Goal: Information Seeking & Learning: Learn about a topic

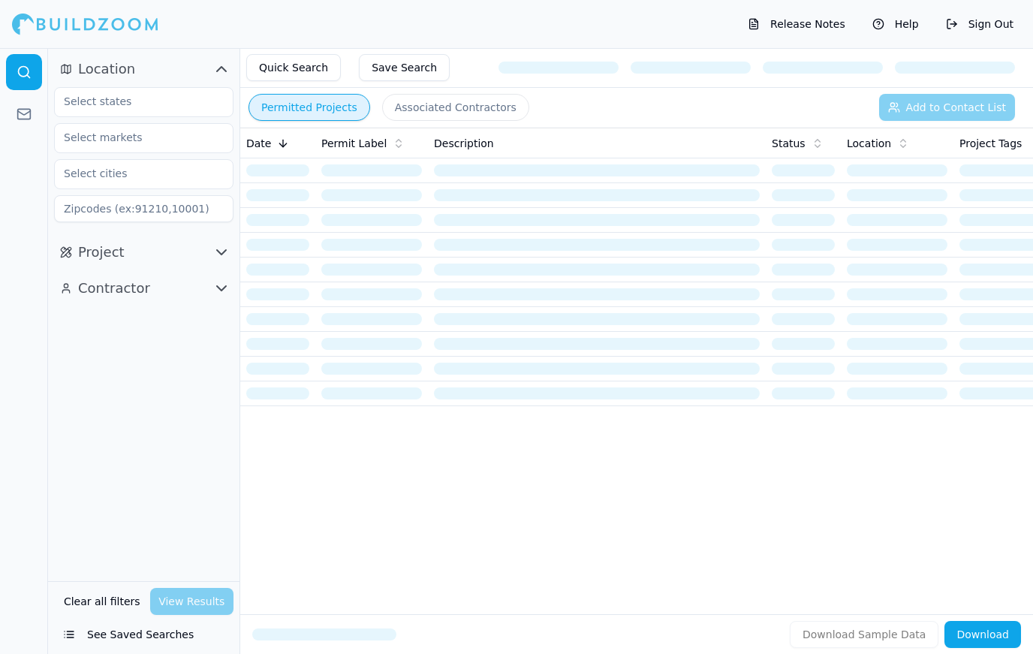
click at [83, 631] on button "See Saved Searches" at bounding box center [143, 634] width 179 height 27
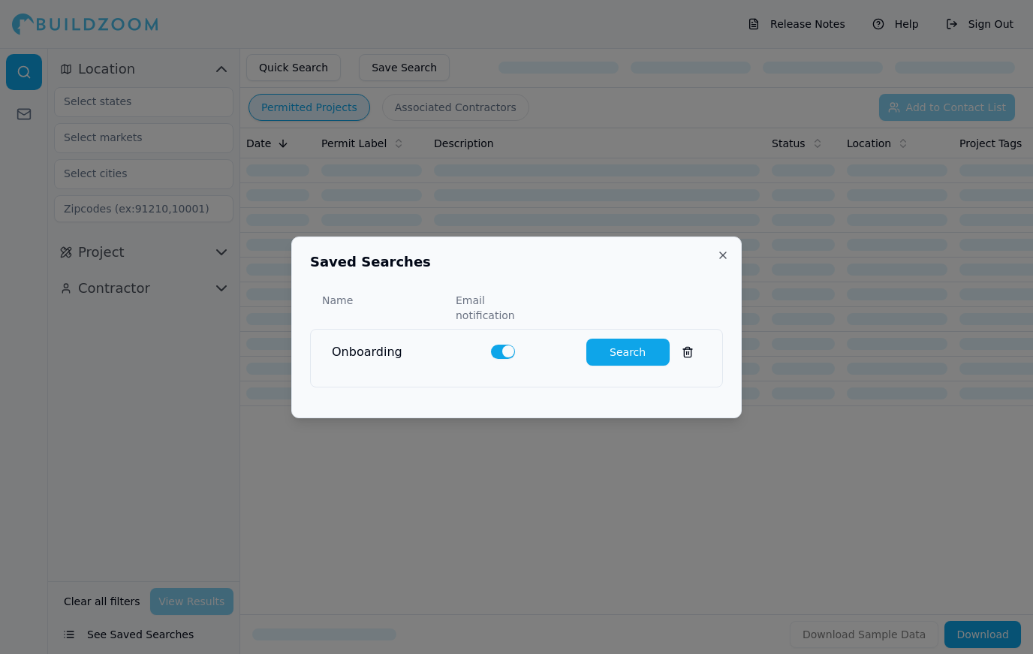
click at [637, 350] on button "Search" at bounding box center [627, 352] width 83 height 27
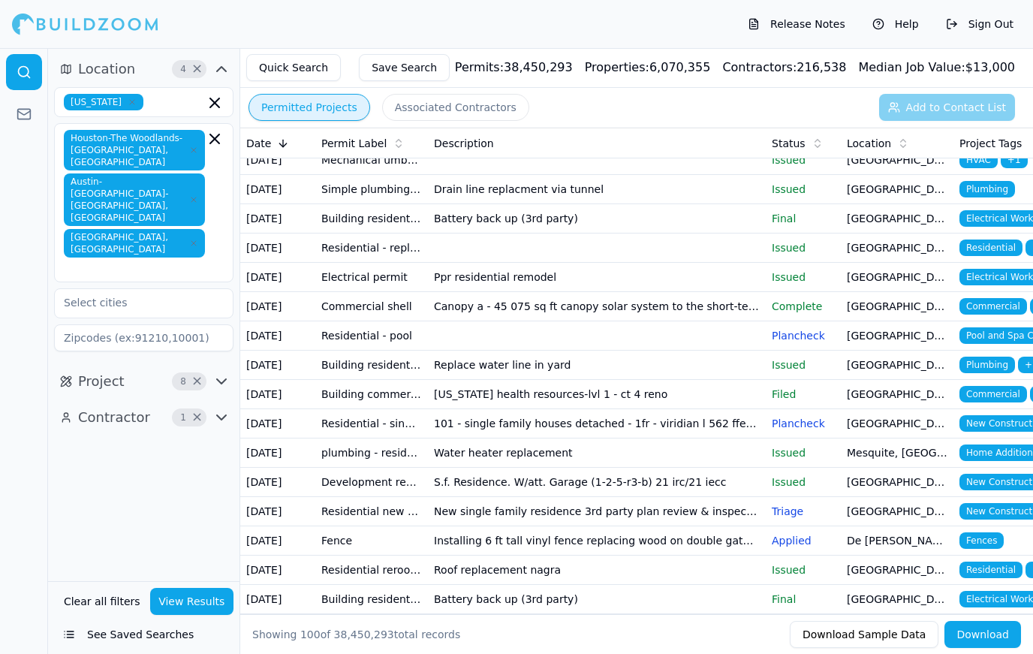
scroll to position [218, 0]
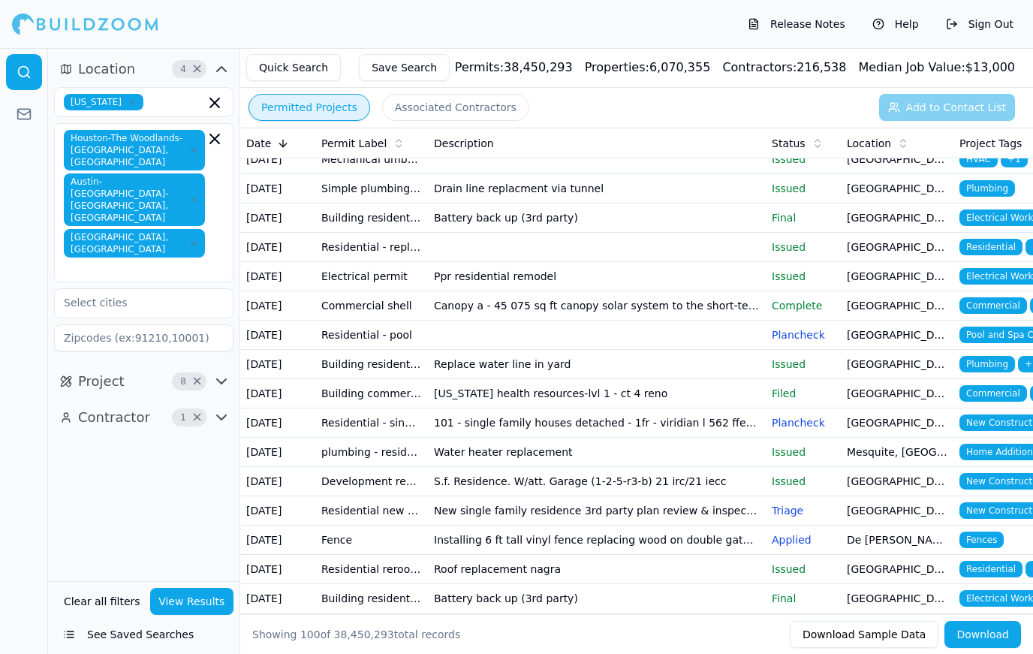
click at [902, 336] on td "[GEOGRAPHIC_DATA], [GEOGRAPHIC_DATA]" at bounding box center [897, 335] width 113 height 29
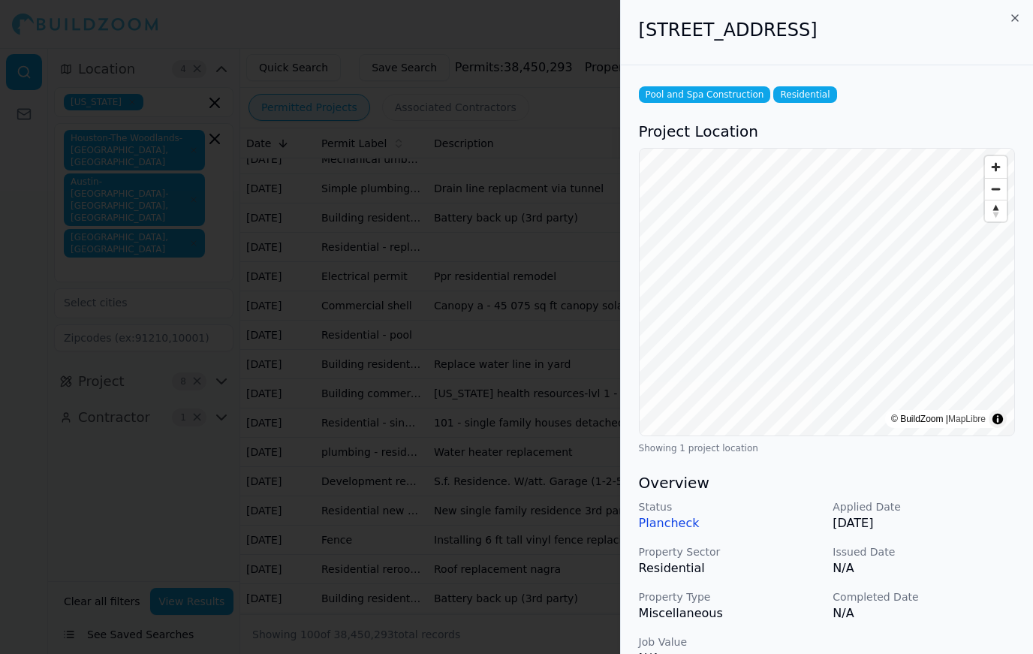
scroll to position [0, 0]
click at [155, 420] on div at bounding box center [516, 327] width 1033 height 654
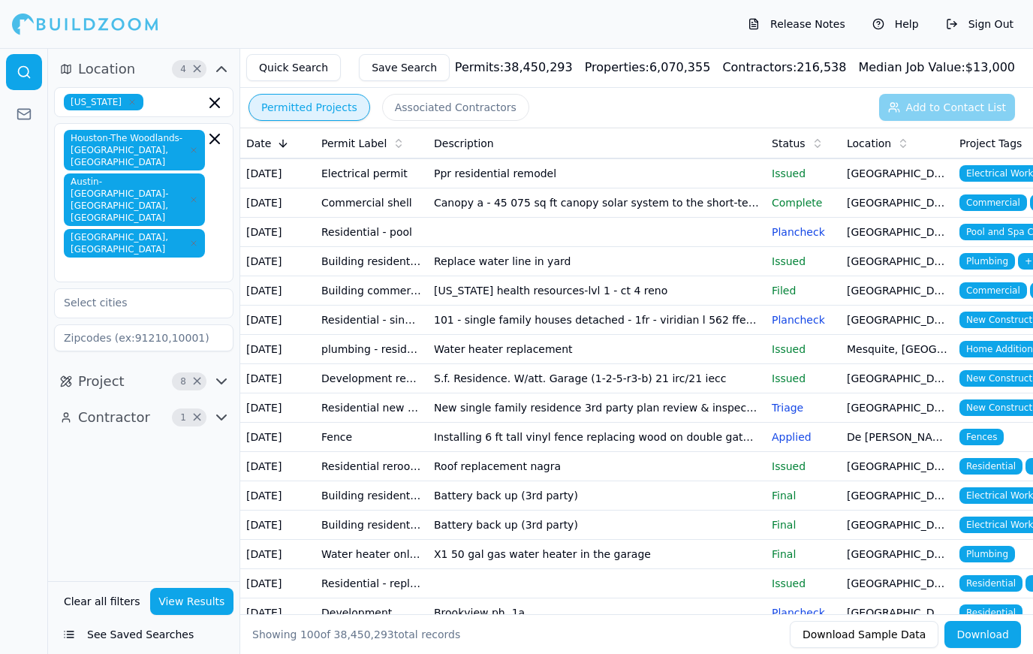
scroll to position [322, 0]
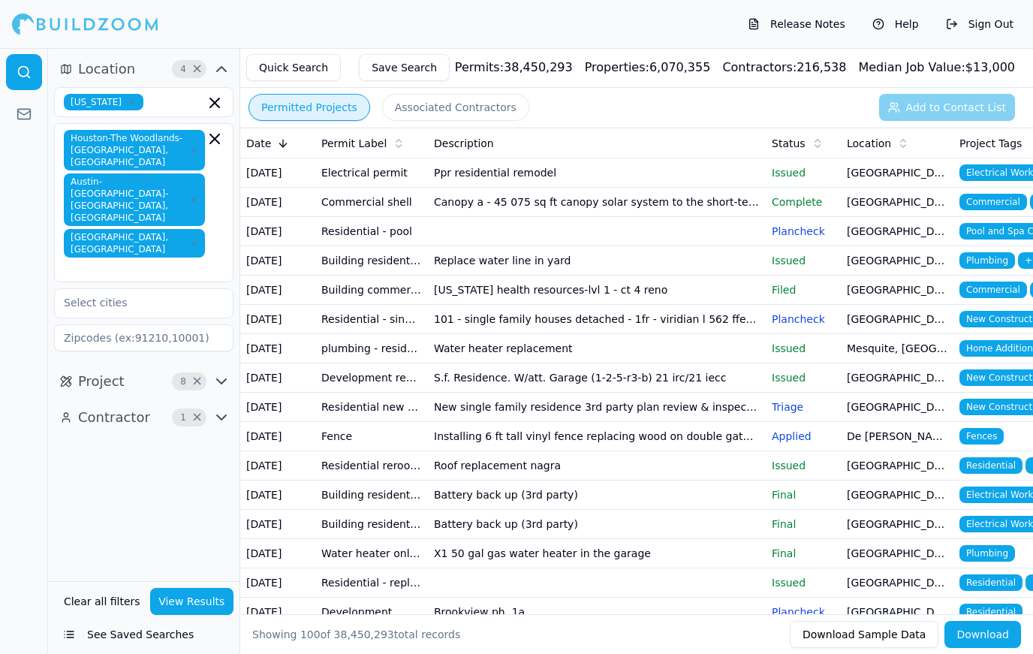
click at [1003, 374] on span "New Construction" at bounding box center [1005, 377] width 93 height 17
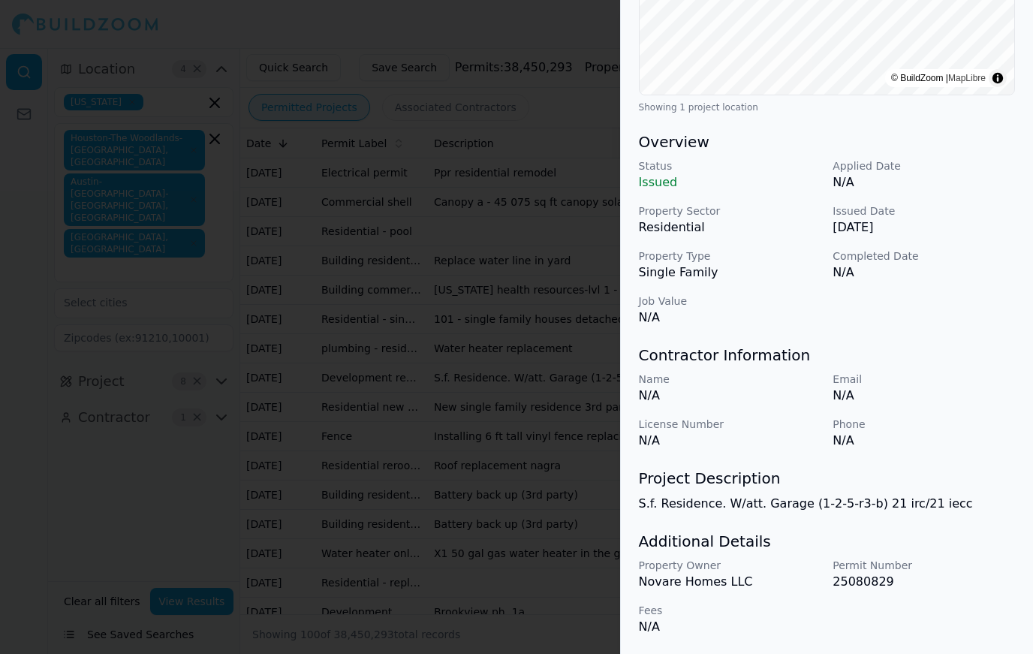
scroll to position [341, 0]
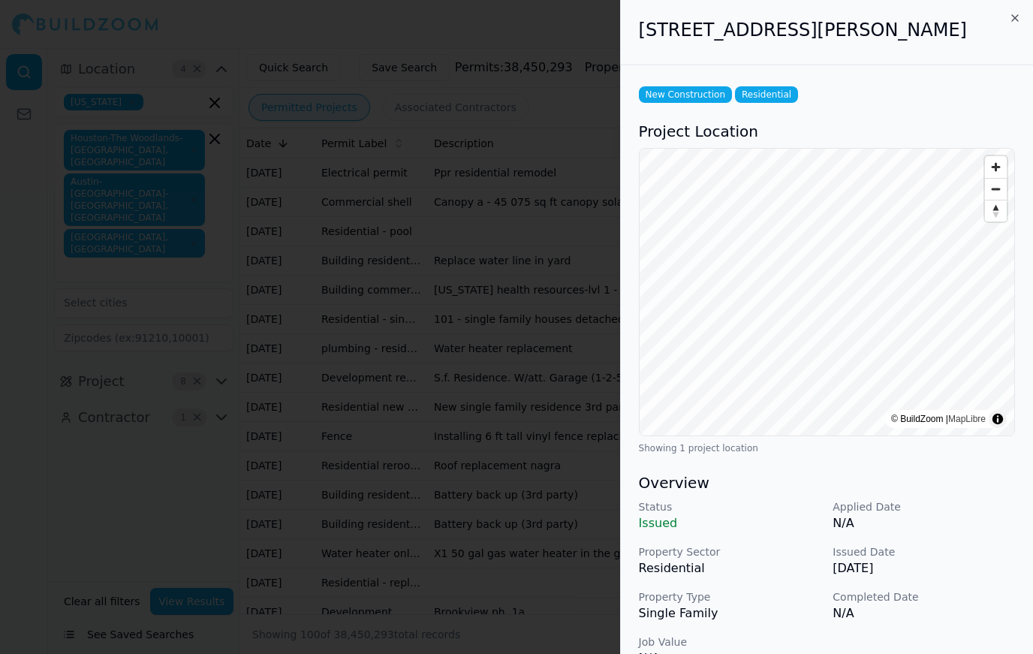
click at [140, 411] on div at bounding box center [516, 327] width 1033 height 654
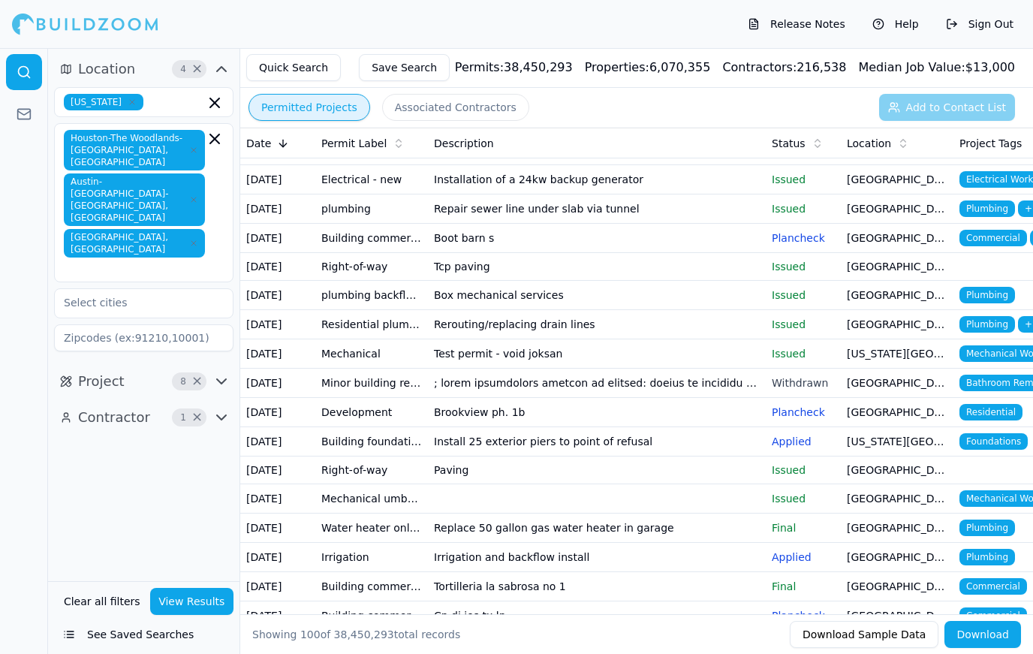
scroll to position [841, 0]
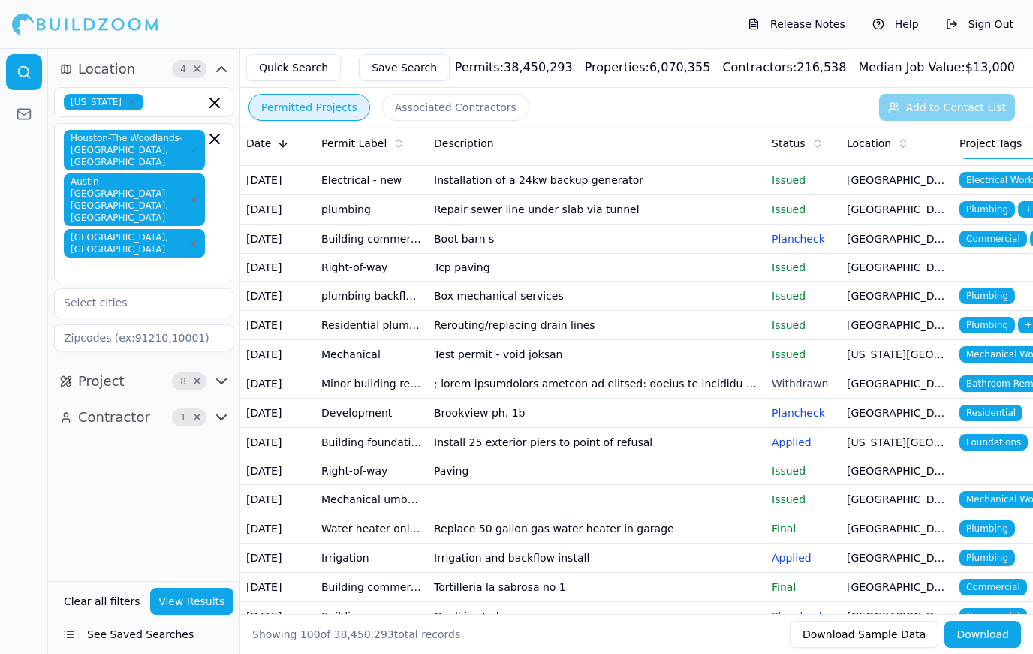
click at [896, 381] on td "[GEOGRAPHIC_DATA], [GEOGRAPHIC_DATA]" at bounding box center [897, 383] width 113 height 29
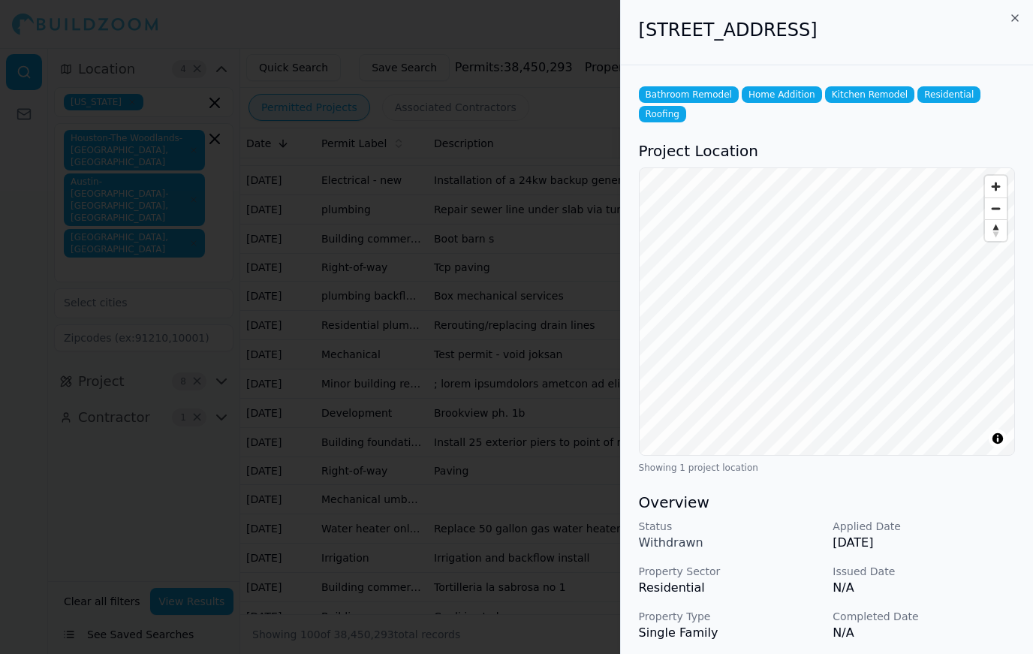
scroll to position [0, 0]
click at [157, 411] on div at bounding box center [516, 327] width 1033 height 654
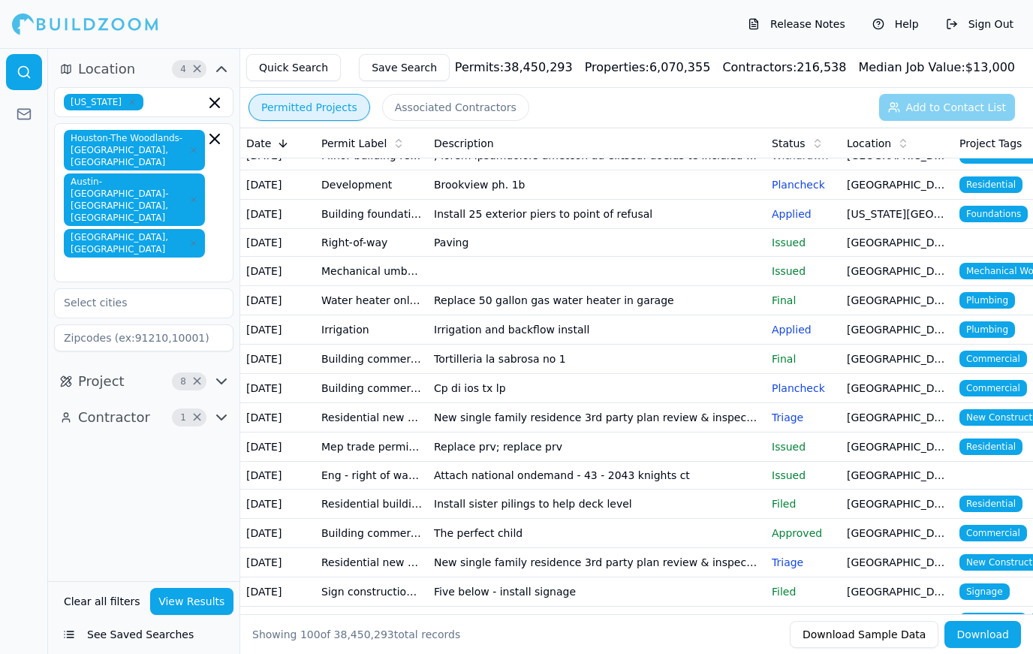
scroll to position [1077, 0]
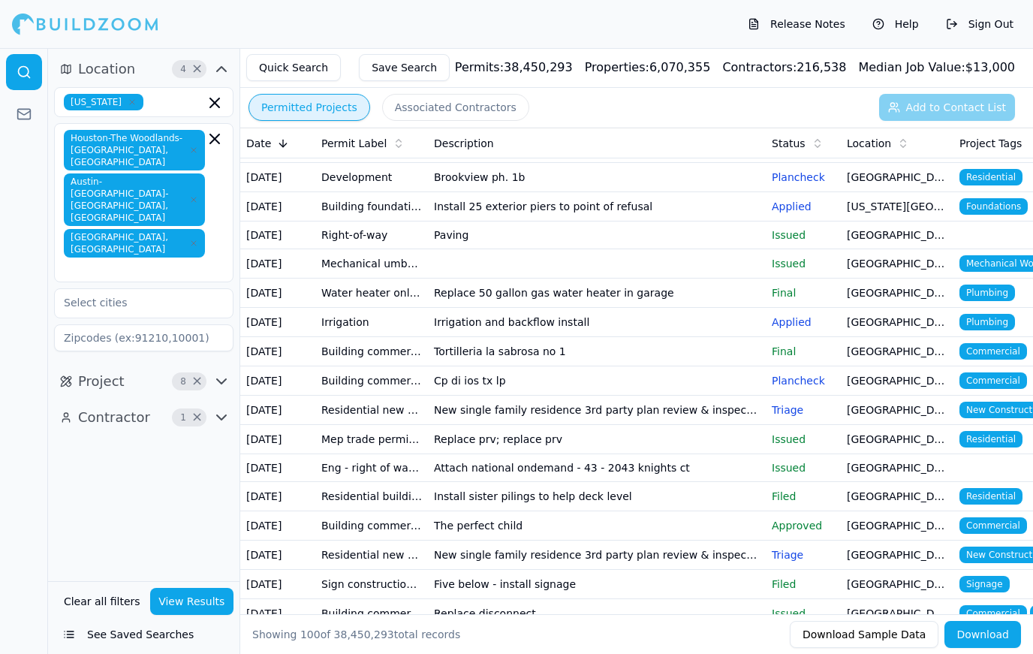
click at [949, 408] on td "[GEOGRAPHIC_DATA], [GEOGRAPHIC_DATA]" at bounding box center [897, 410] width 113 height 29
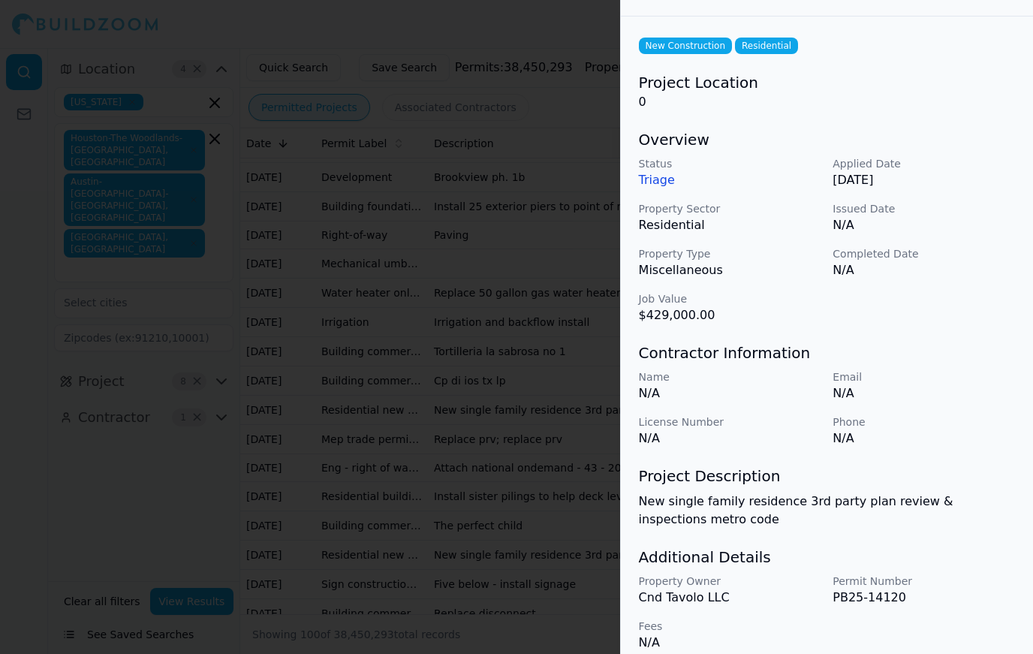
scroll to position [48, 0]
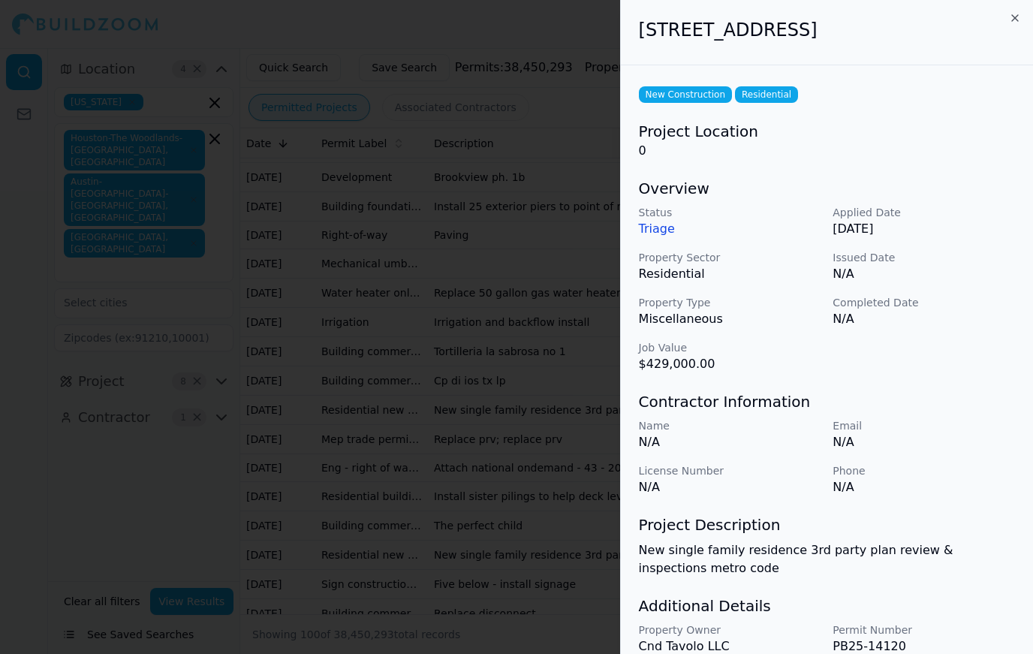
click at [150, 355] on div at bounding box center [516, 327] width 1033 height 654
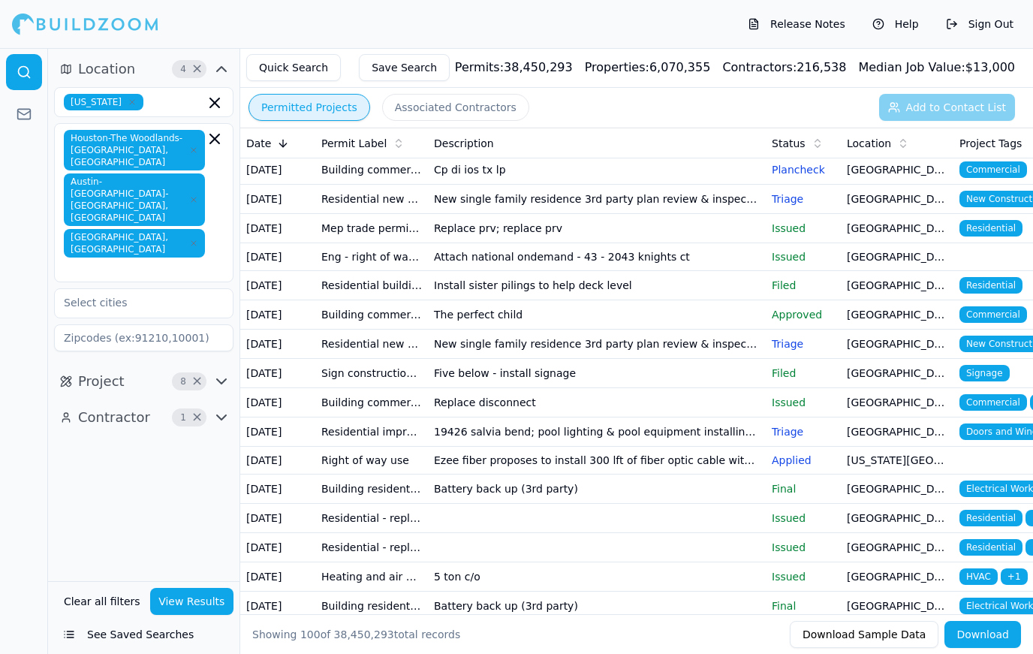
scroll to position [1291, 0]
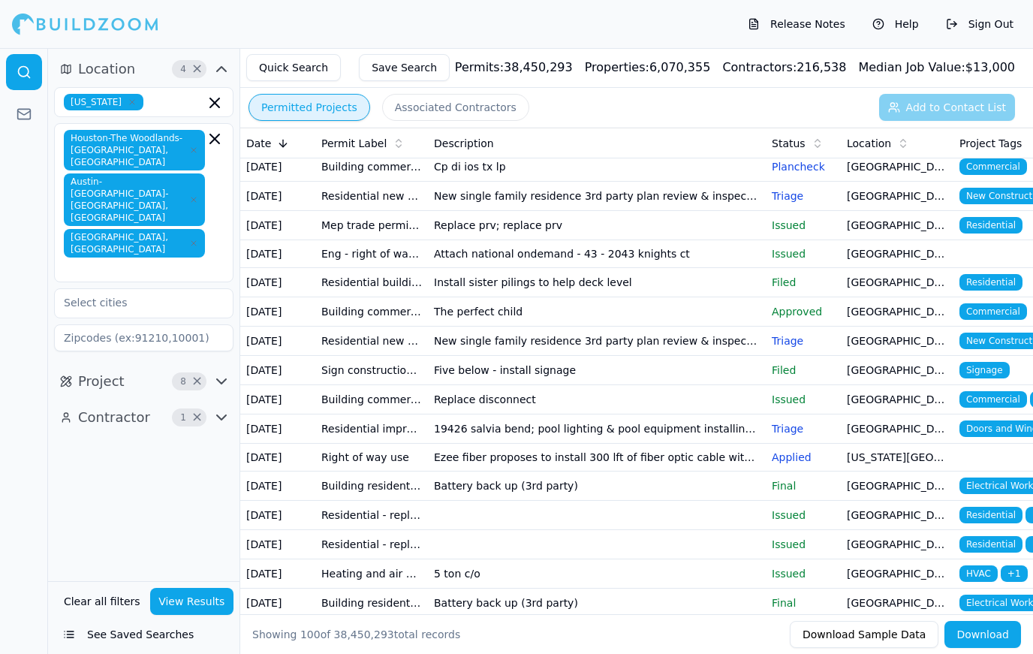
click at [928, 367] on td "[GEOGRAPHIC_DATA], [GEOGRAPHIC_DATA]" at bounding box center [897, 370] width 113 height 29
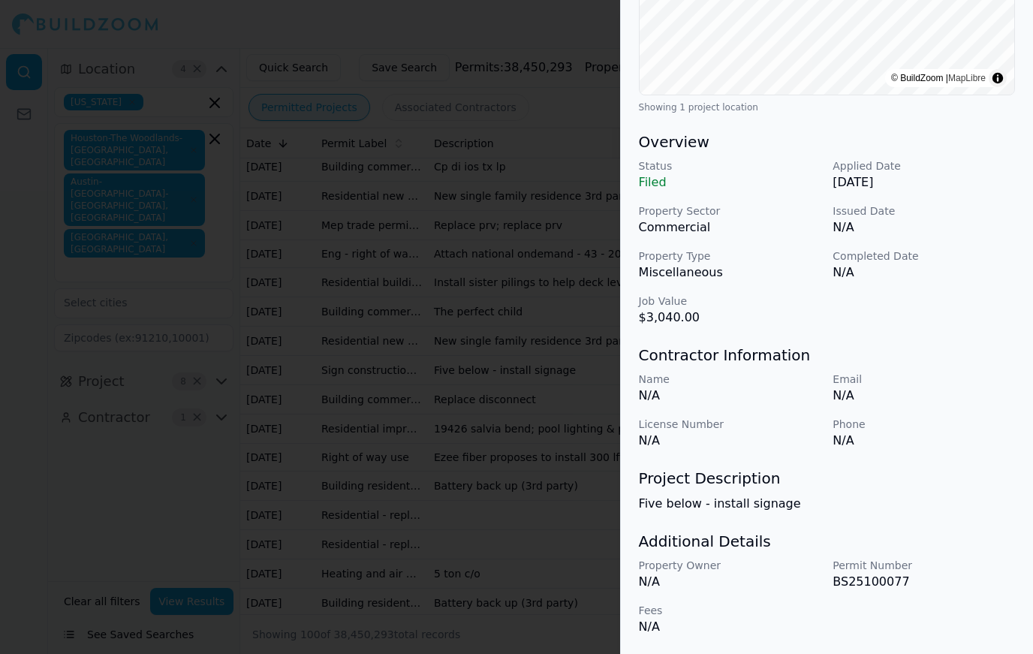
scroll to position [341, 0]
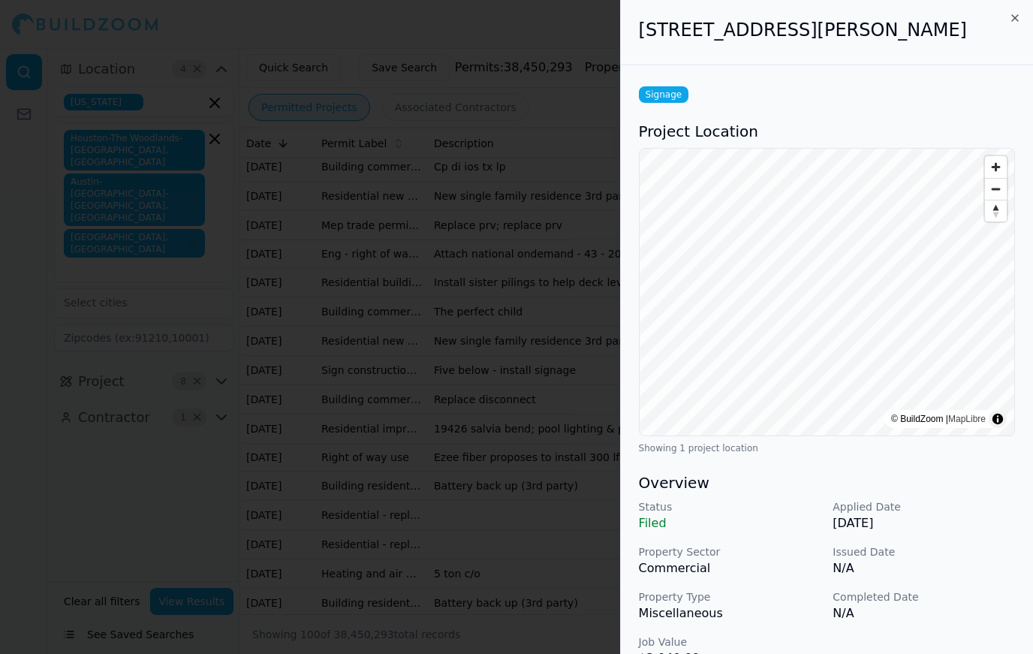
click at [170, 375] on div at bounding box center [516, 327] width 1033 height 654
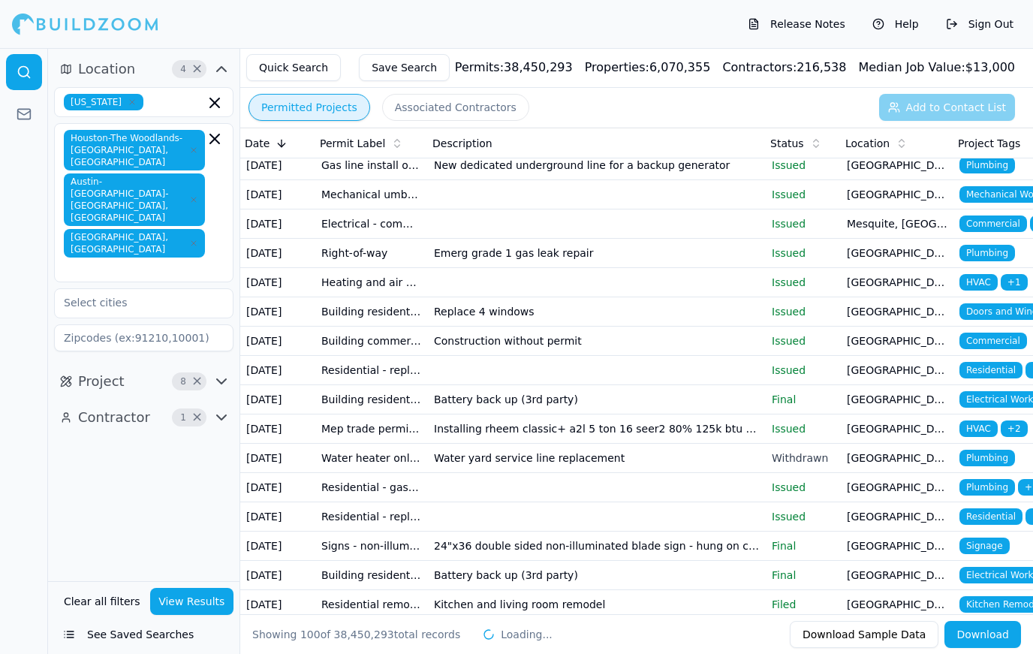
scroll to position [0, 0]
click at [932, 311] on td "[GEOGRAPHIC_DATA], [GEOGRAPHIC_DATA]" at bounding box center [897, 311] width 113 height 29
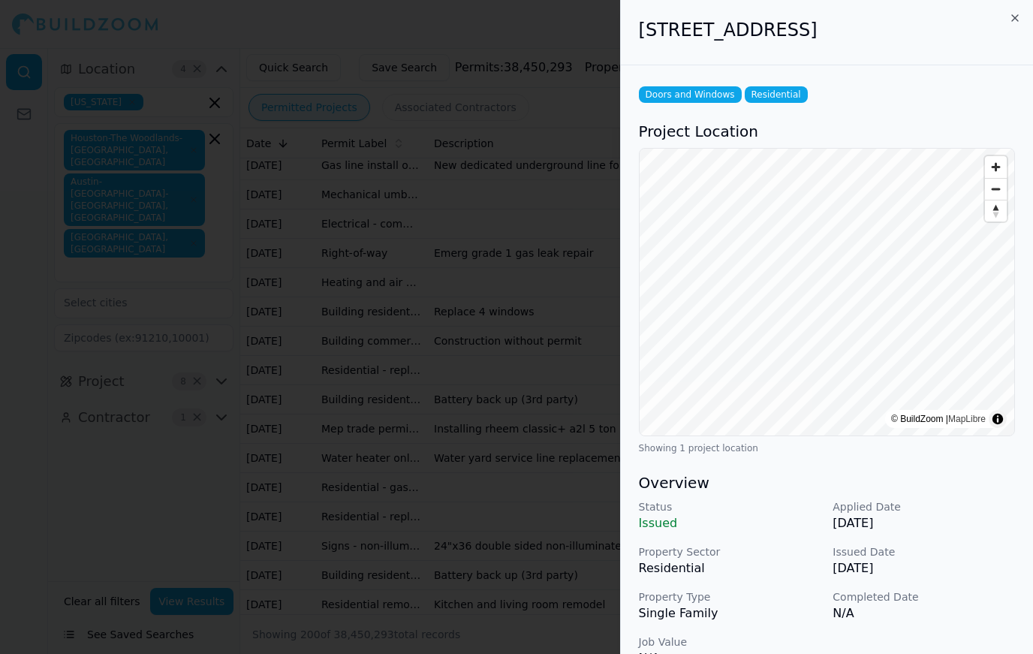
scroll to position [-1, 0]
click at [236, 435] on div at bounding box center [516, 327] width 1033 height 654
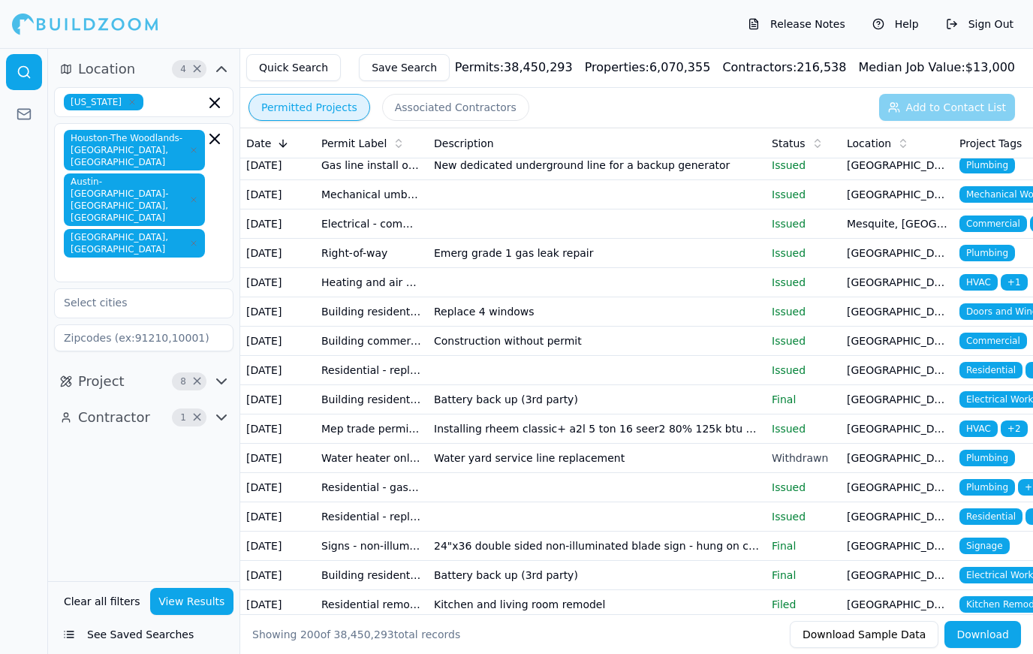
click at [926, 314] on td "[GEOGRAPHIC_DATA], [GEOGRAPHIC_DATA]" at bounding box center [897, 311] width 113 height 29
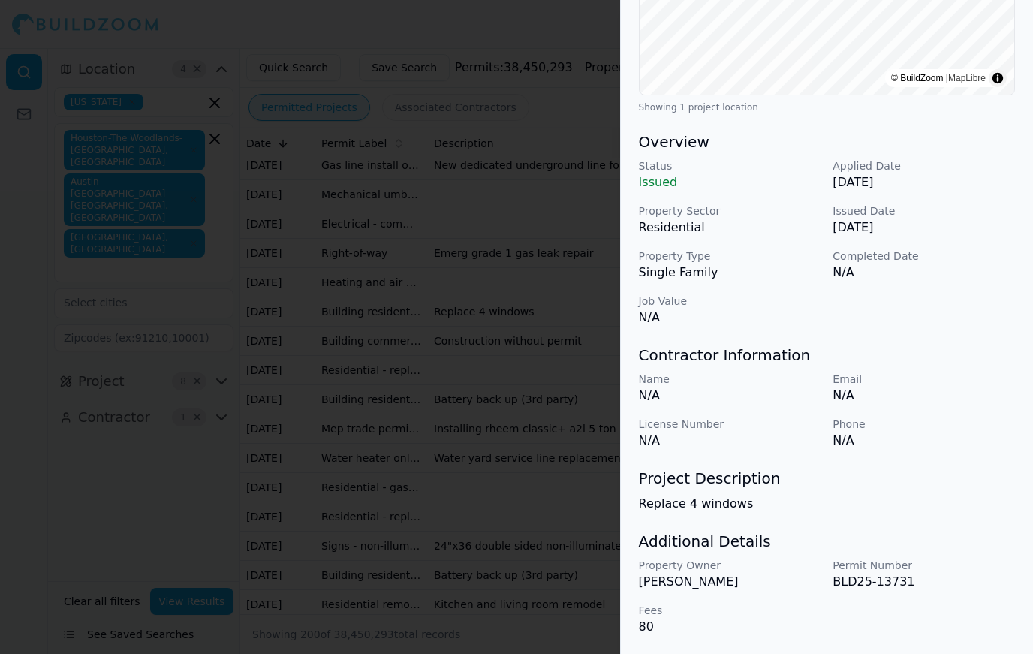
scroll to position [341, 0]
click at [685, 586] on p "[PERSON_NAME]" at bounding box center [730, 582] width 182 height 18
click at [684, 585] on p "[PERSON_NAME]" at bounding box center [730, 582] width 182 height 18
click at [691, 581] on p "[PERSON_NAME]" at bounding box center [730, 582] width 182 height 18
click at [690, 581] on p "[PERSON_NAME]" at bounding box center [730, 582] width 182 height 18
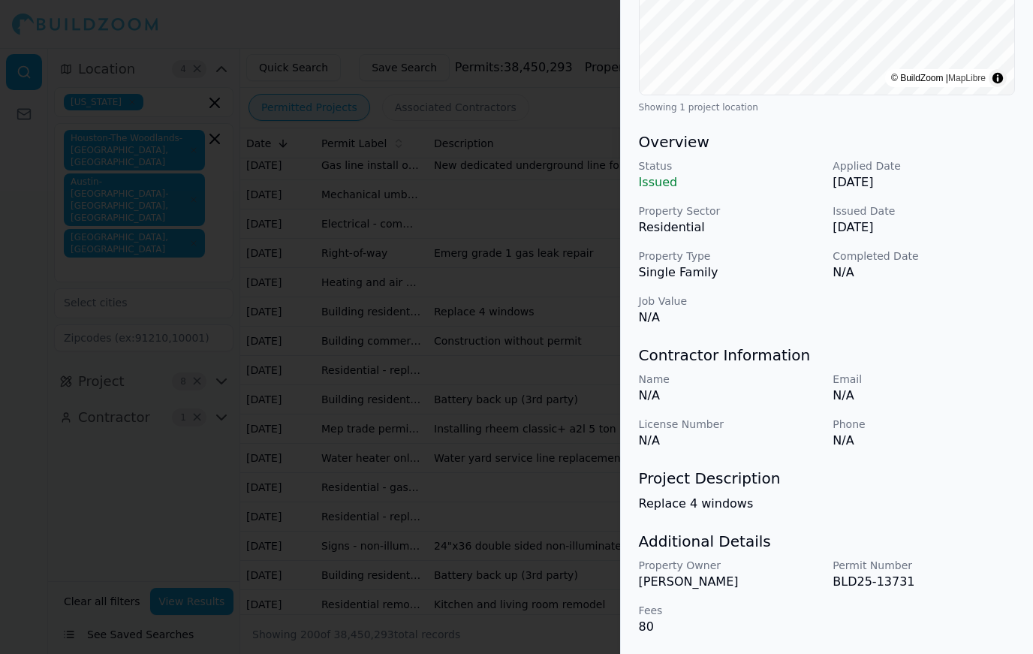
click at [694, 576] on p "[PERSON_NAME]" at bounding box center [730, 582] width 182 height 18
click at [694, 575] on p "[PERSON_NAME]" at bounding box center [730, 582] width 182 height 18
click at [686, 572] on p "Property Owner" at bounding box center [730, 565] width 182 height 15
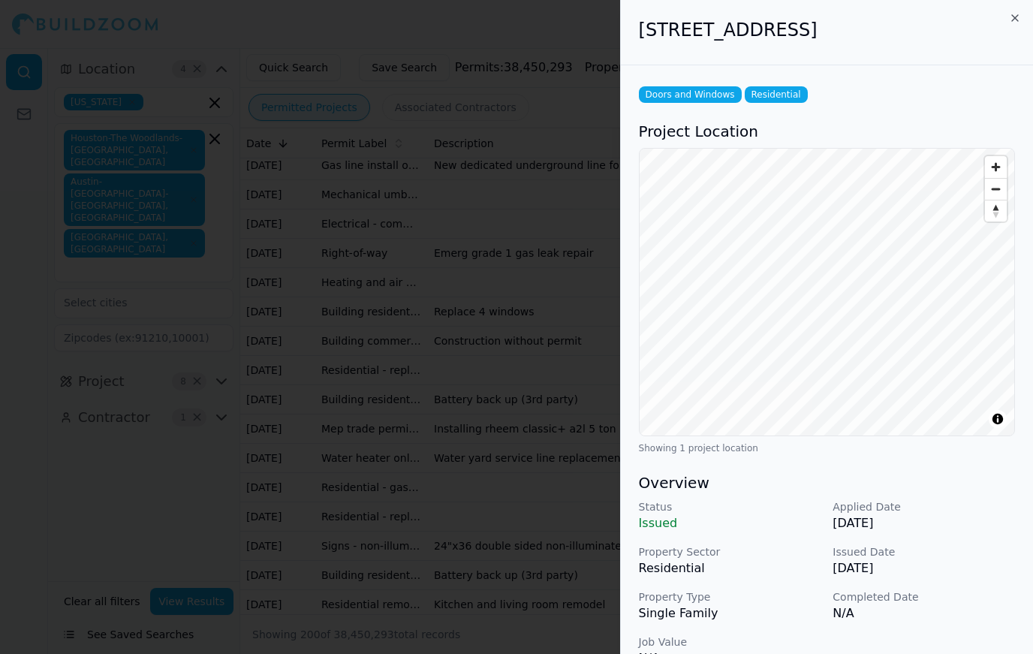
scroll to position [0, 0]
click at [244, 434] on div at bounding box center [516, 327] width 1033 height 654
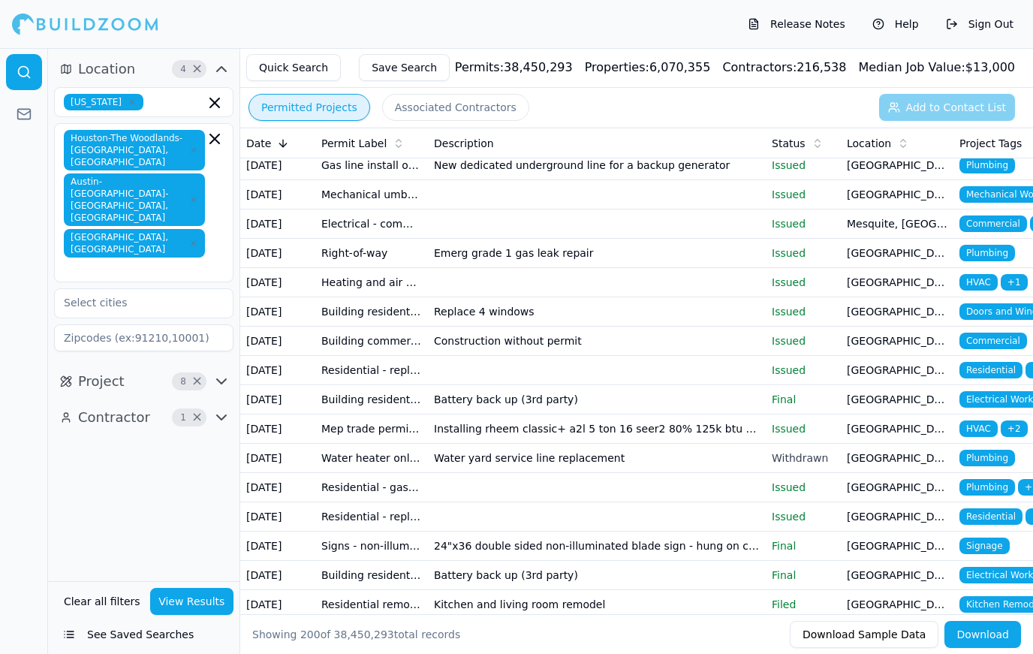
click at [920, 339] on td "[GEOGRAPHIC_DATA], [GEOGRAPHIC_DATA]" at bounding box center [897, 341] width 113 height 29
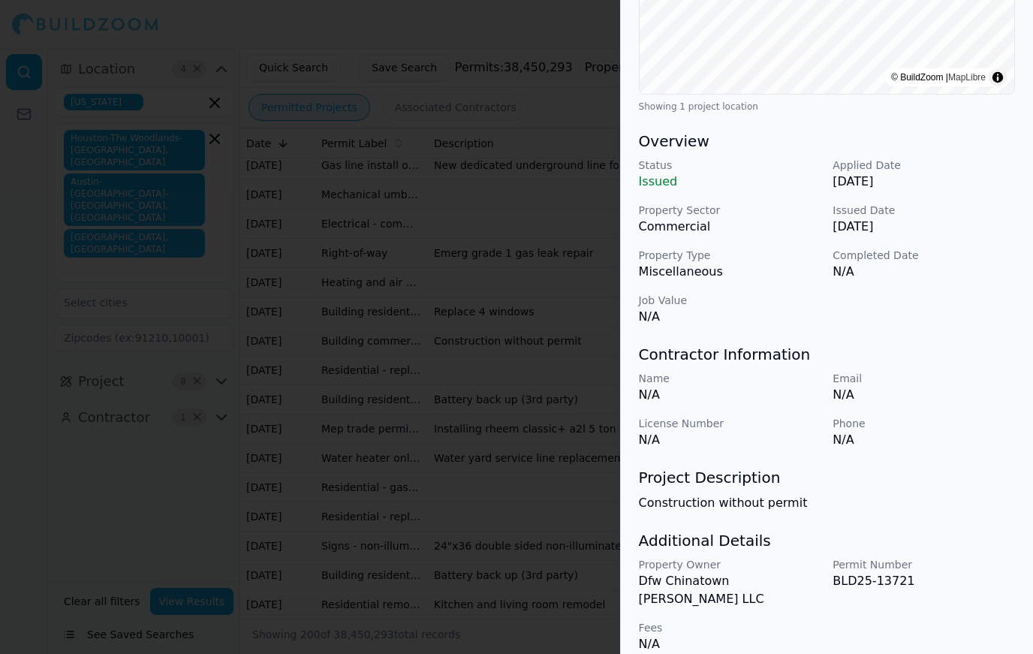
scroll to position [341, 0]
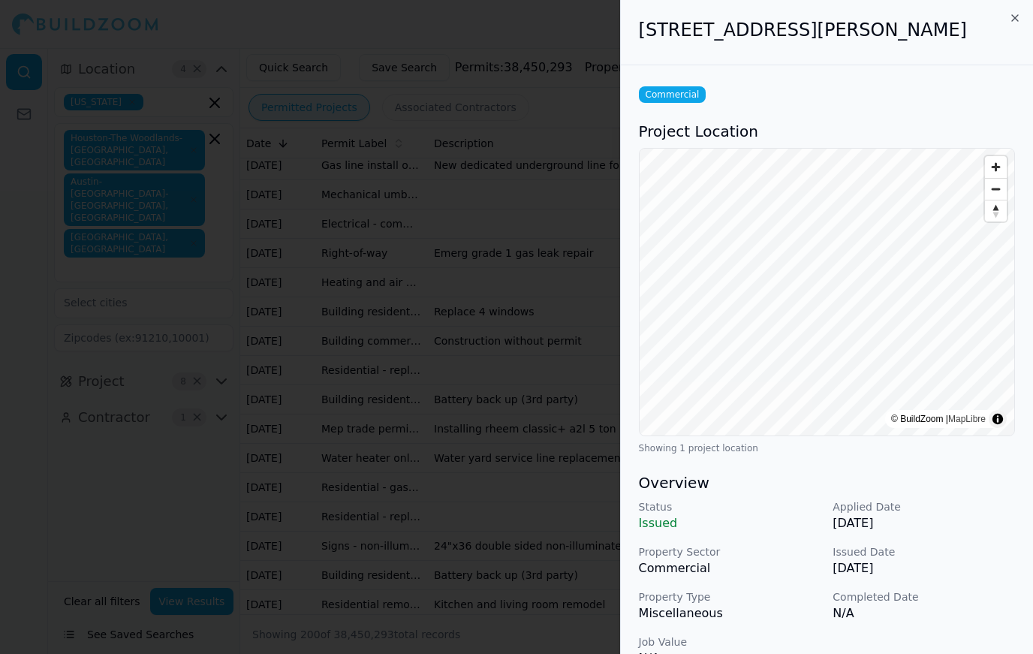
click at [260, 396] on div at bounding box center [516, 327] width 1033 height 654
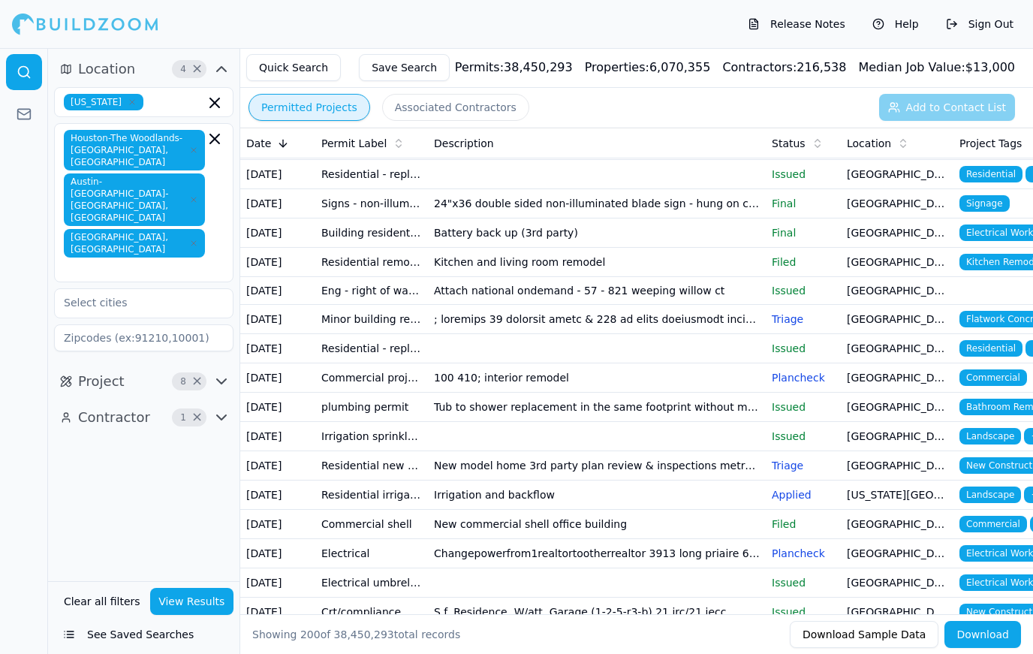
scroll to position [2189, 0]
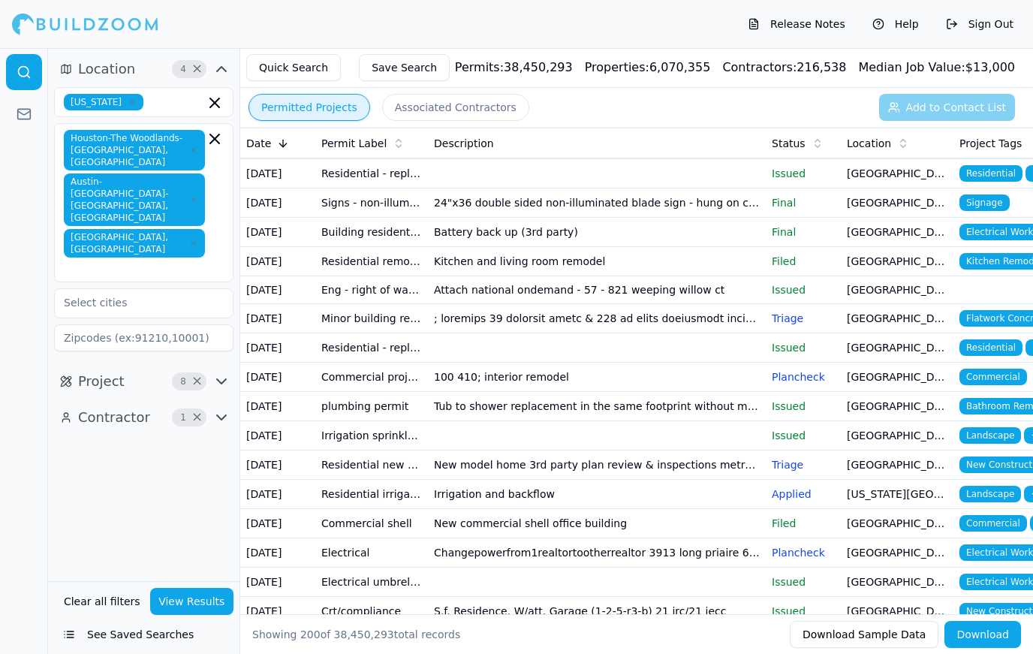
click at [922, 264] on td "[GEOGRAPHIC_DATA], [GEOGRAPHIC_DATA]" at bounding box center [897, 261] width 113 height 29
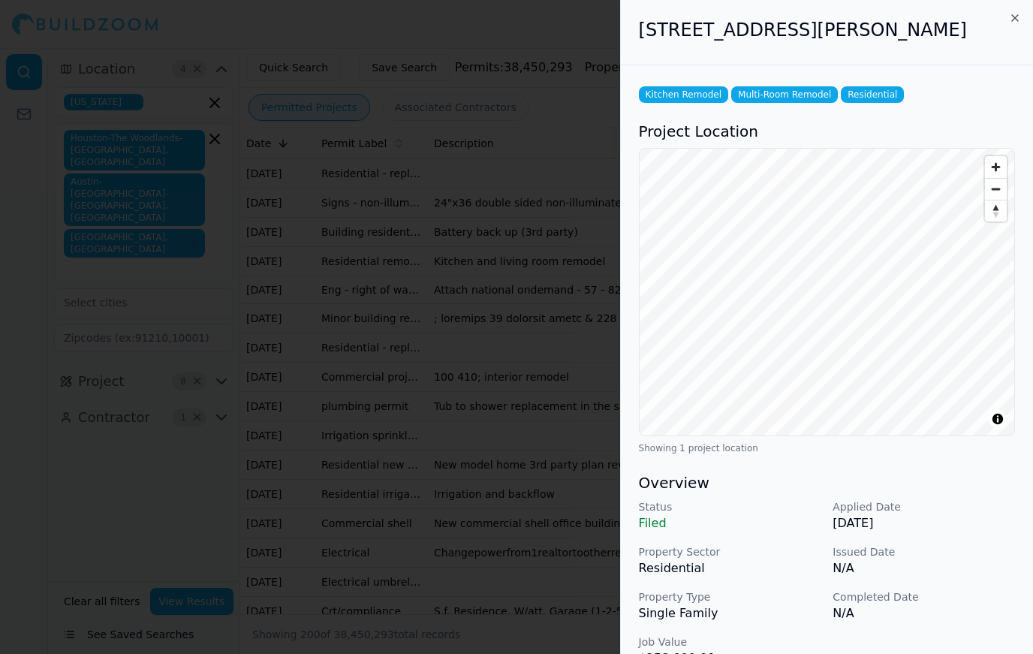
scroll to position [0, 0]
click at [221, 352] on div at bounding box center [516, 327] width 1033 height 654
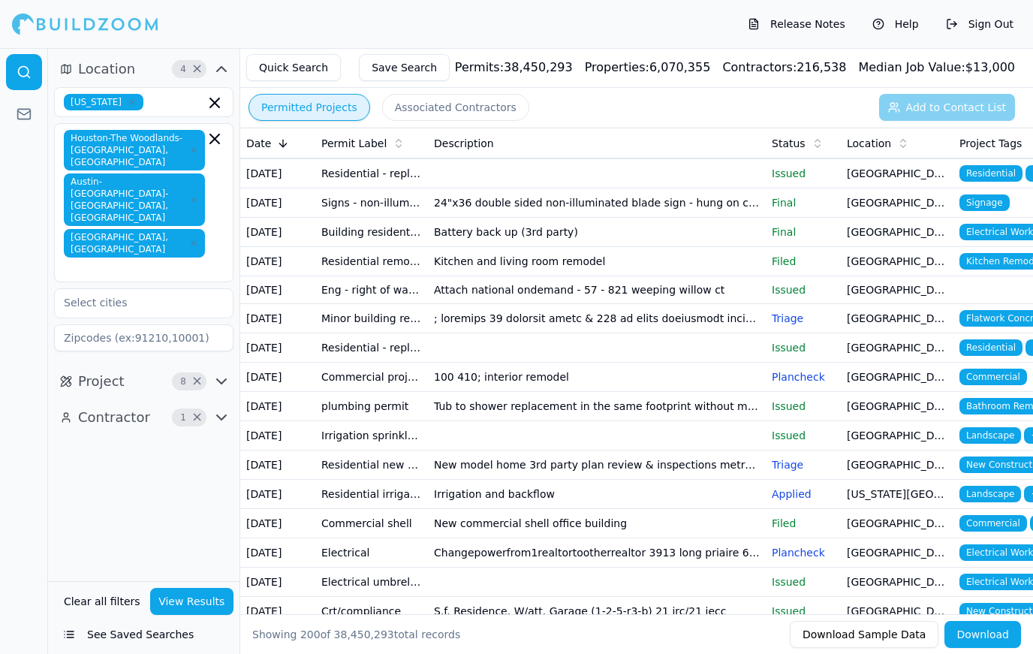
click at [908, 314] on td "[GEOGRAPHIC_DATA], [GEOGRAPHIC_DATA]" at bounding box center [897, 318] width 113 height 29
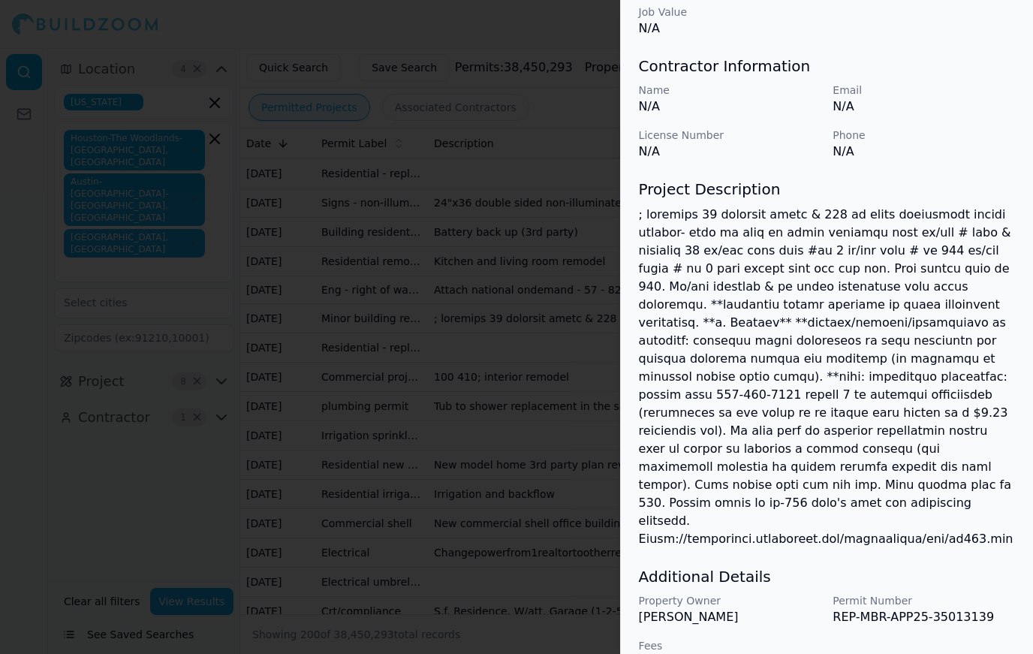
scroll to position [629, 0]
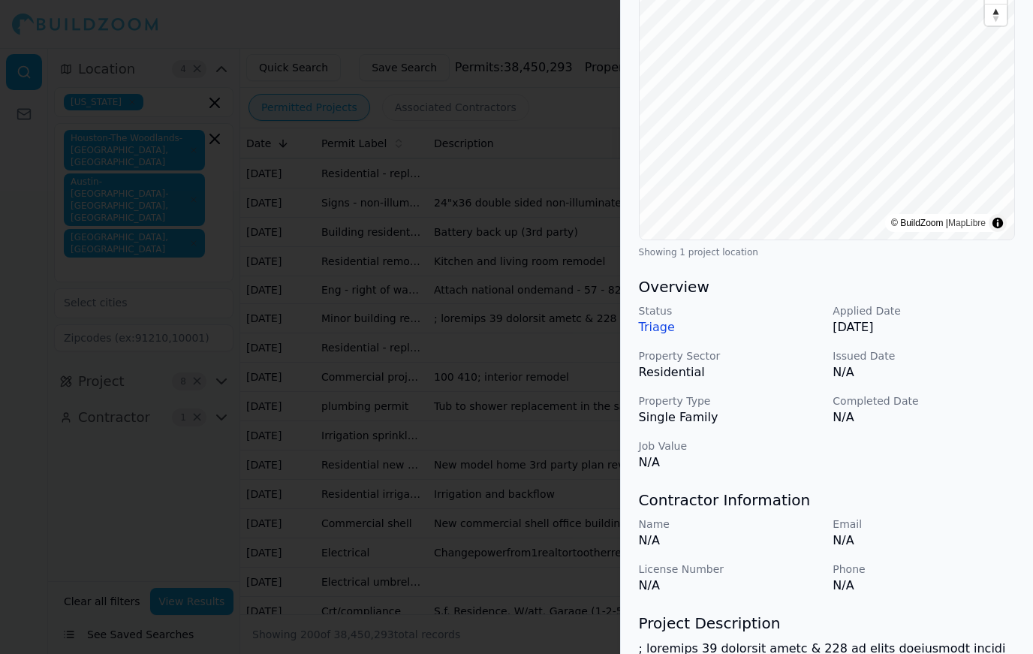
click at [266, 417] on div at bounding box center [516, 327] width 1033 height 654
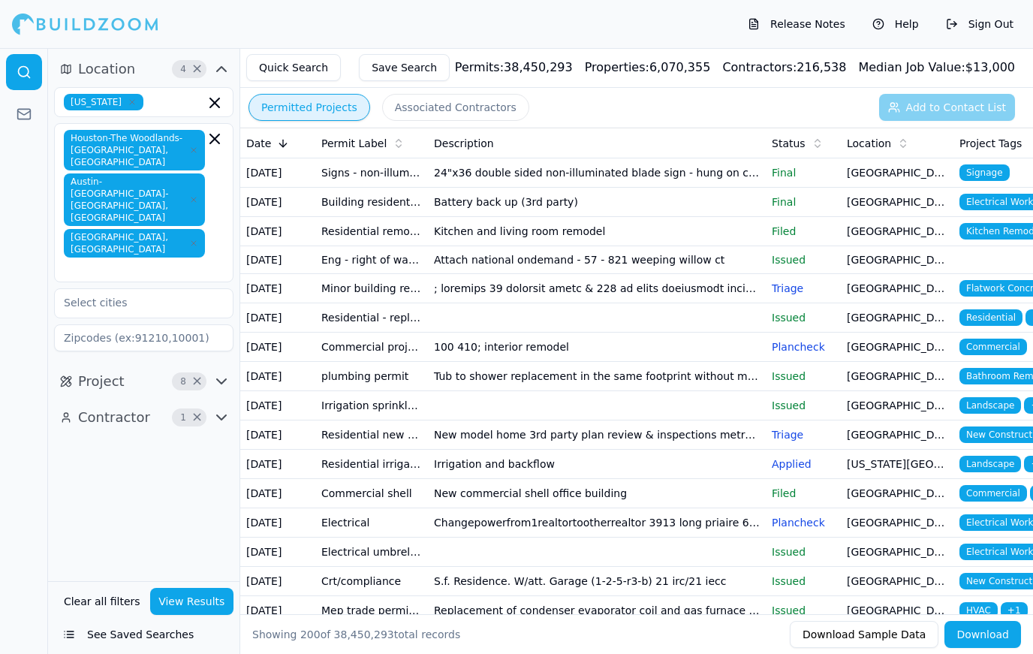
scroll to position [2220, 0]
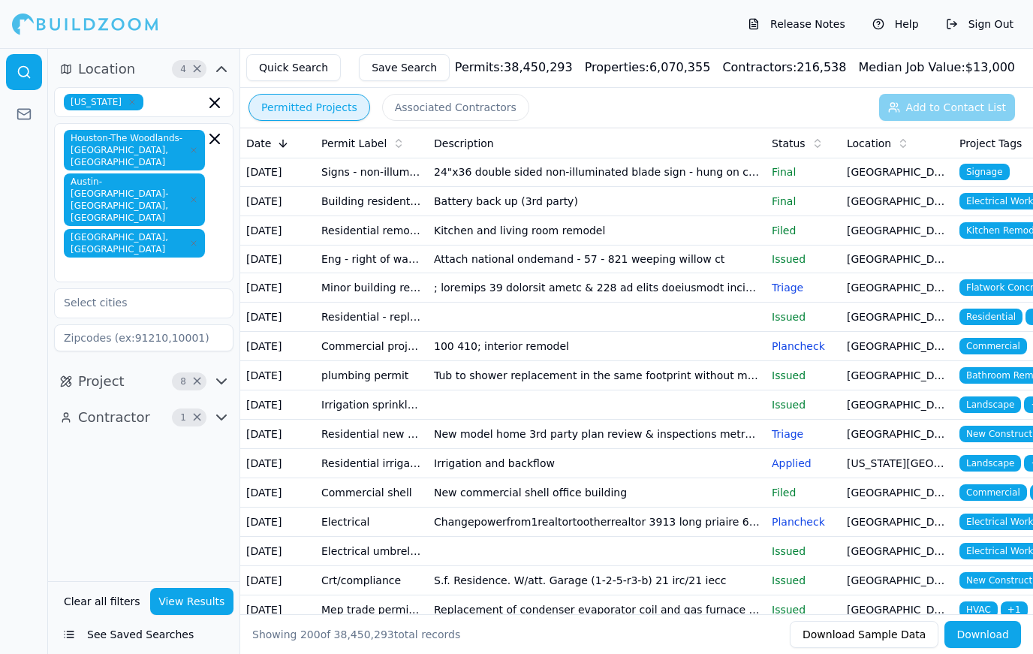
click at [892, 315] on td "[GEOGRAPHIC_DATA], [GEOGRAPHIC_DATA]" at bounding box center [897, 317] width 113 height 29
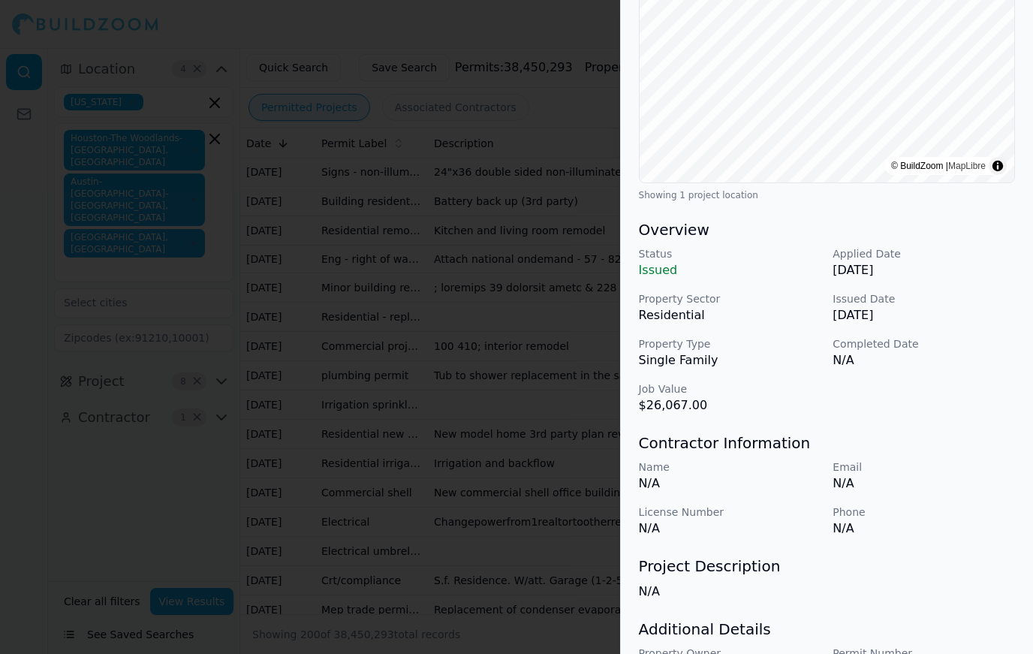
scroll to position [247, 0]
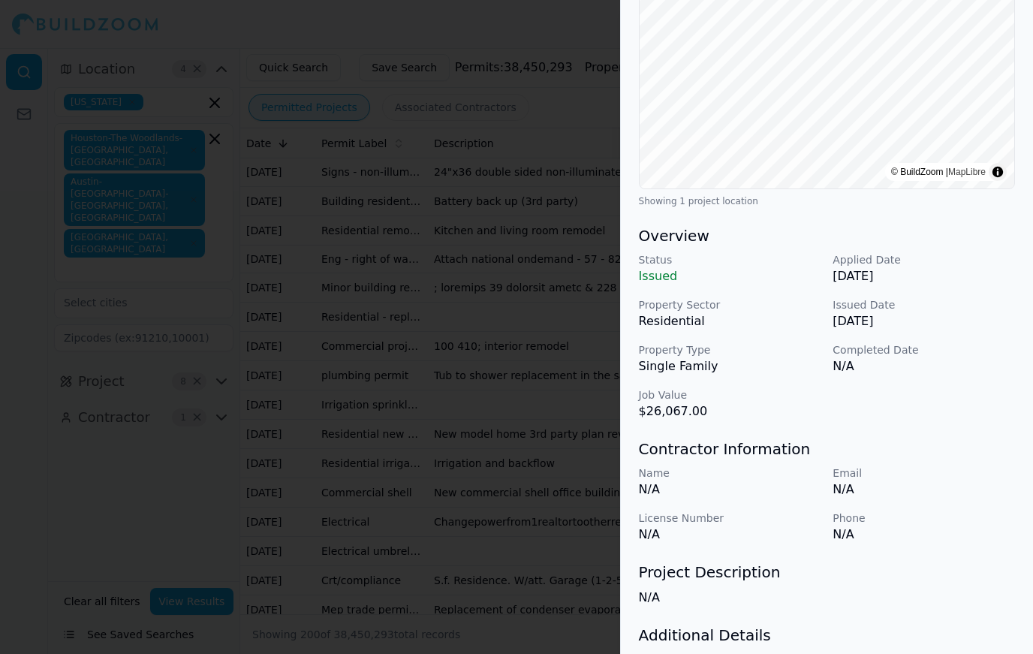
click at [235, 374] on div at bounding box center [516, 327] width 1033 height 654
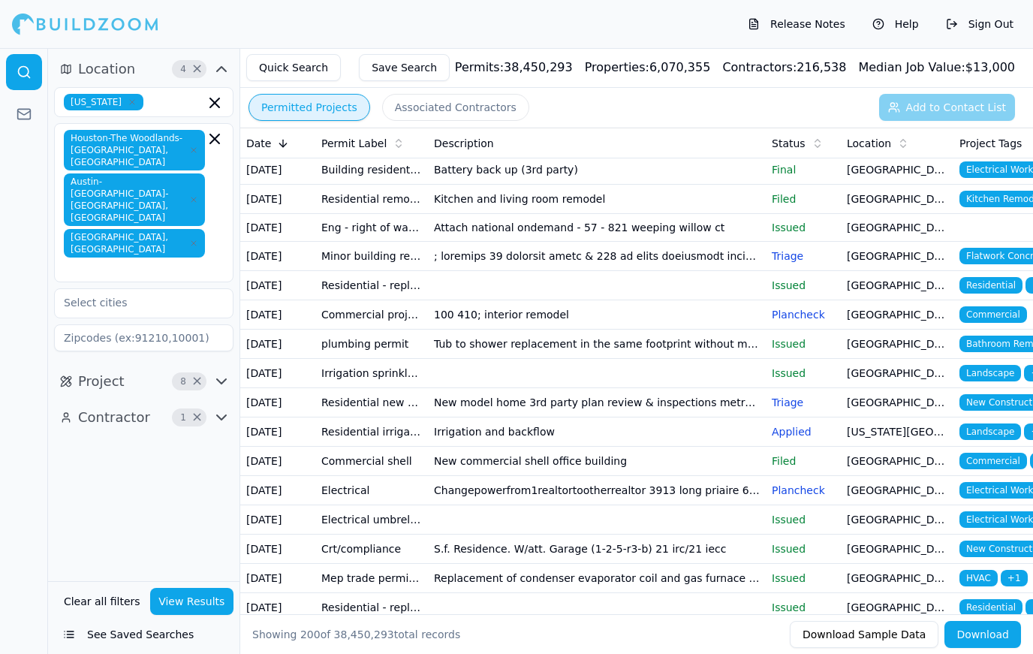
scroll to position [2252, 0]
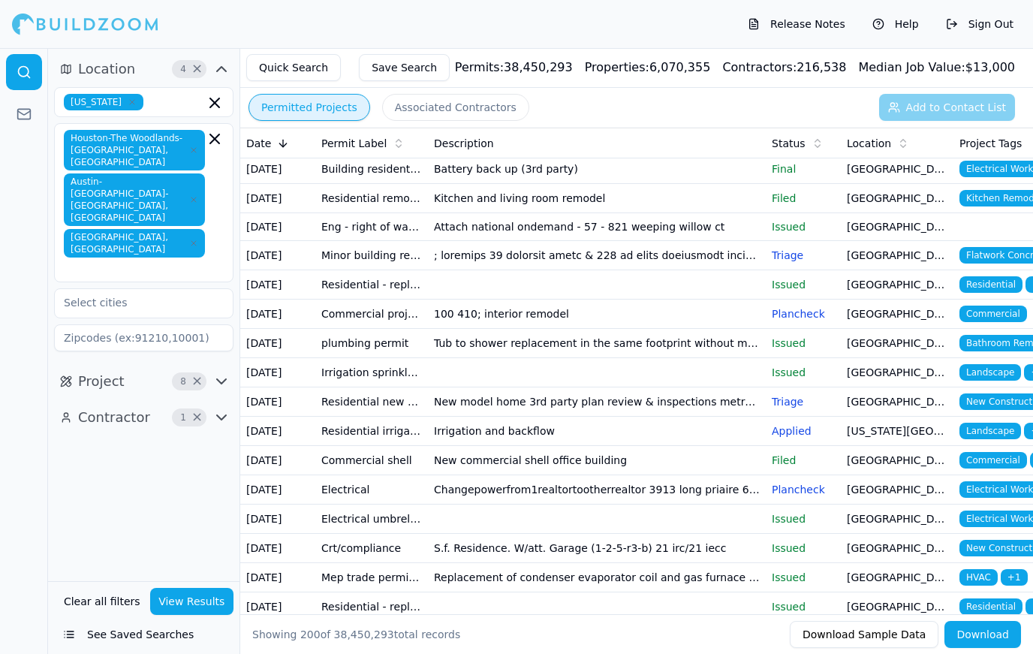
click at [908, 398] on td "[GEOGRAPHIC_DATA], [GEOGRAPHIC_DATA]" at bounding box center [897, 401] width 113 height 29
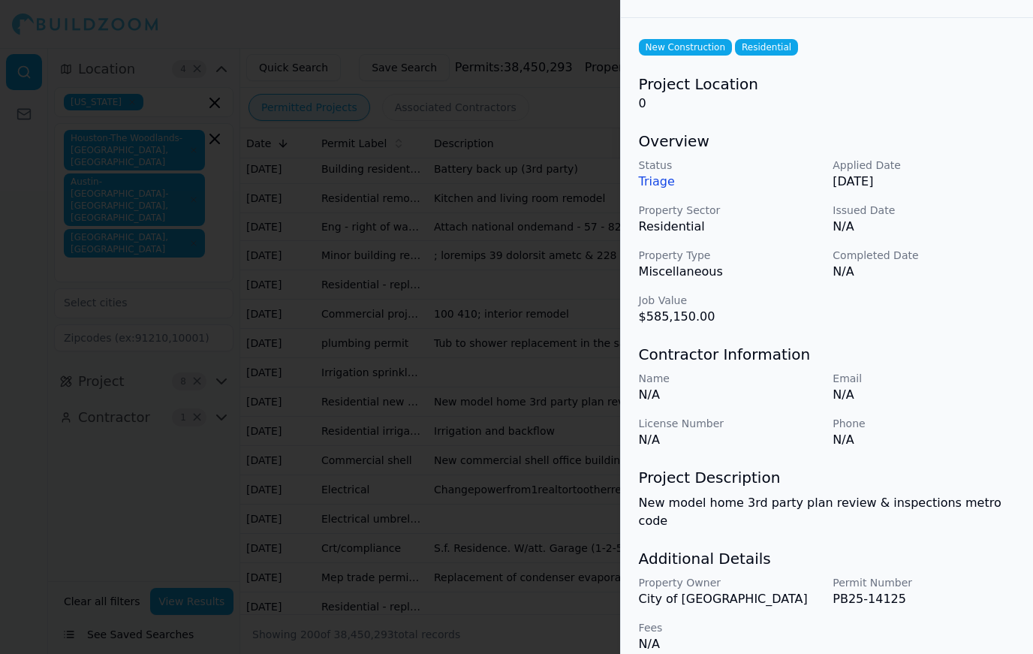
scroll to position [47, 0]
click at [233, 397] on div at bounding box center [516, 327] width 1033 height 654
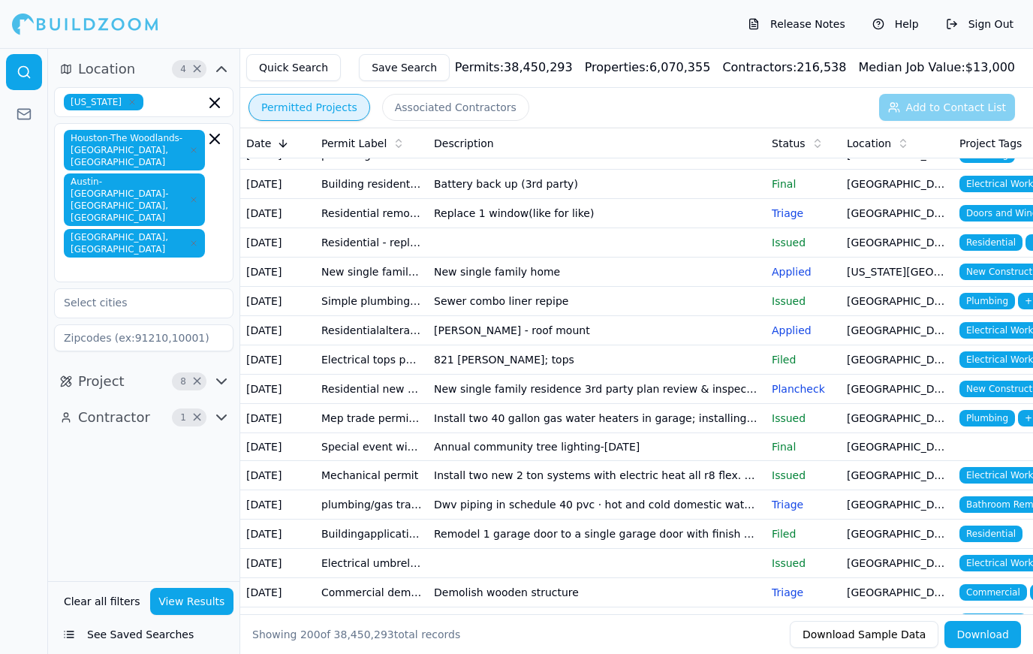
scroll to position [2767, 0]
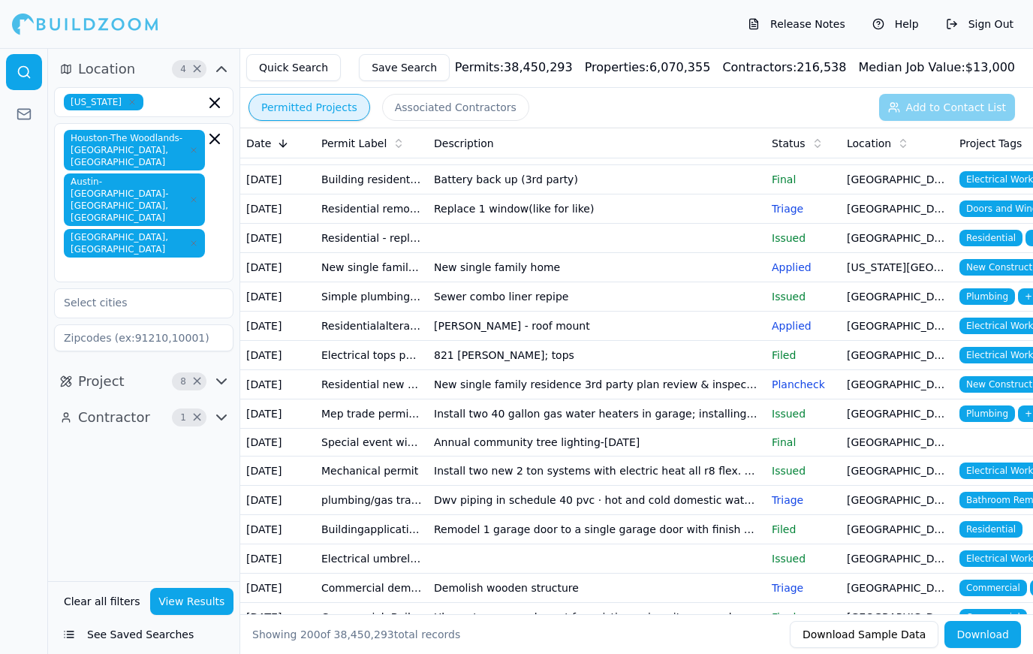
click at [934, 264] on td "[US_STATE][GEOGRAPHIC_DATA], [GEOGRAPHIC_DATA]" at bounding box center [897, 267] width 113 height 29
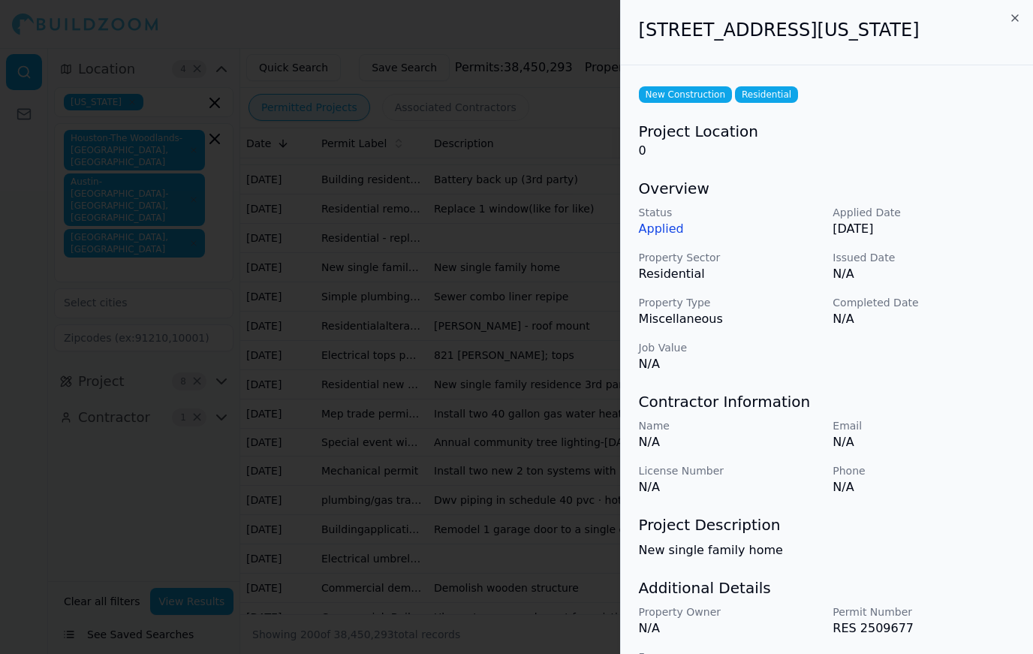
click at [238, 379] on div at bounding box center [516, 327] width 1033 height 654
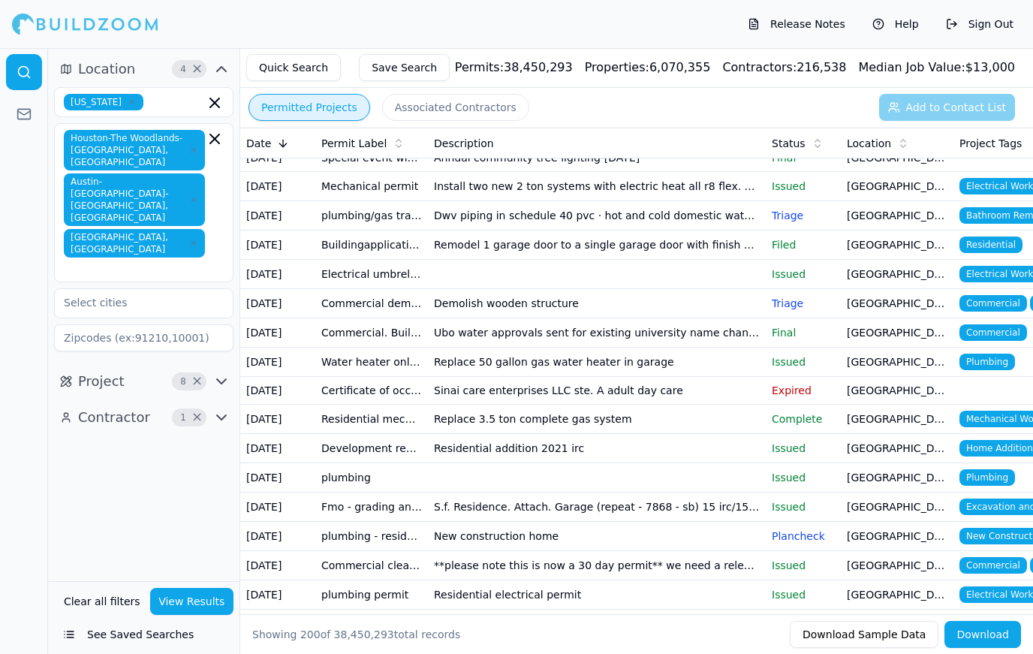
scroll to position [3056, 0]
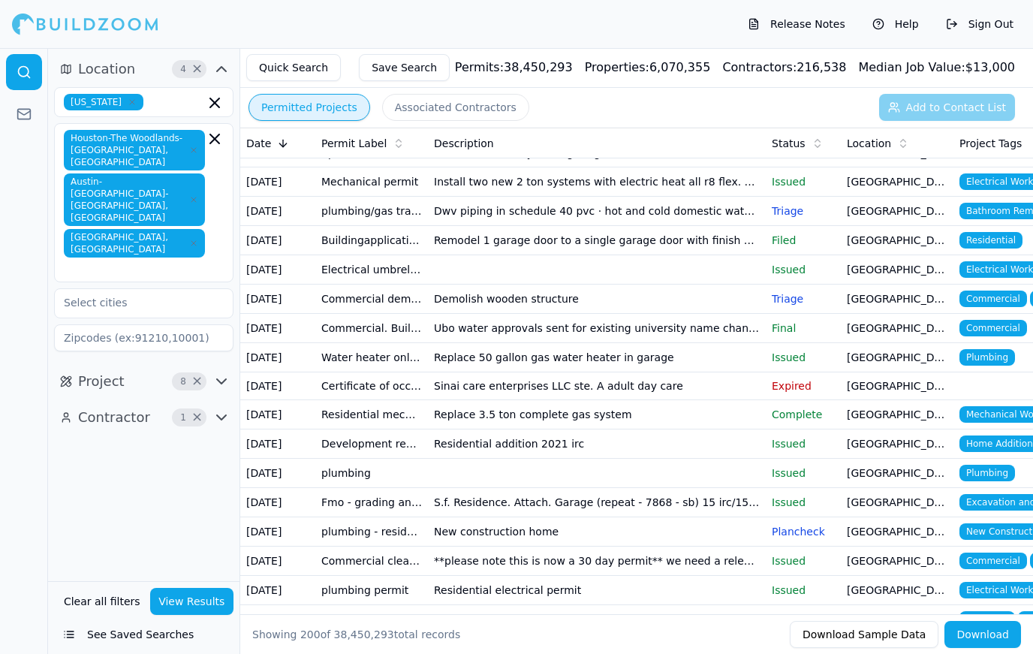
click at [925, 238] on td "[GEOGRAPHIC_DATA], [GEOGRAPHIC_DATA]" at bounding box center [897, 240] width 113 height 29
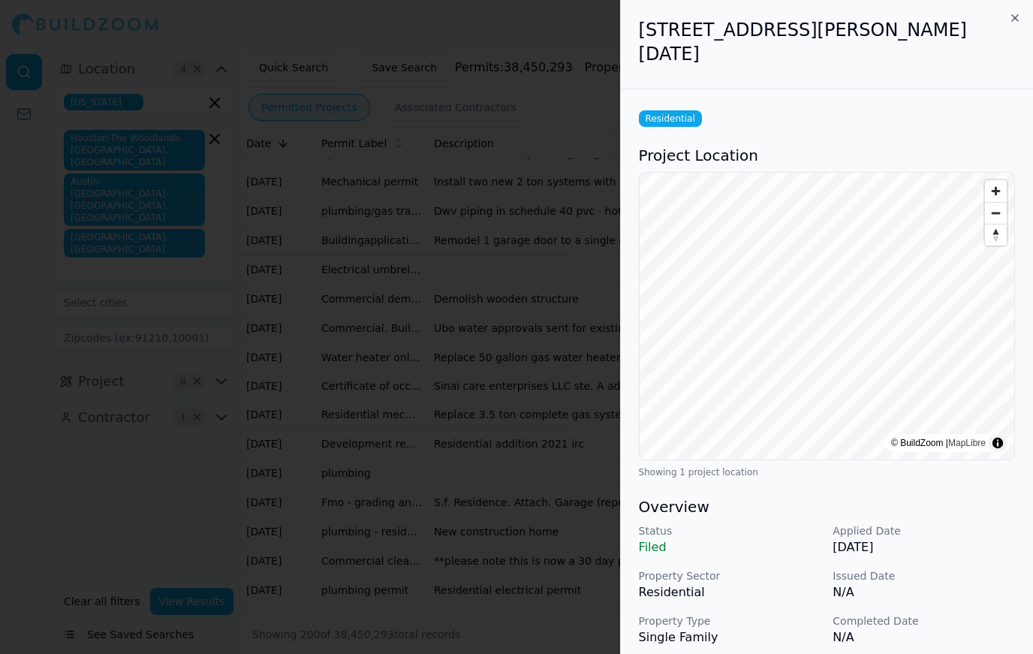
scroll to position [0, 0]
click at [239, 391] on div at bounding box center [516, 327] width 1033 height 654
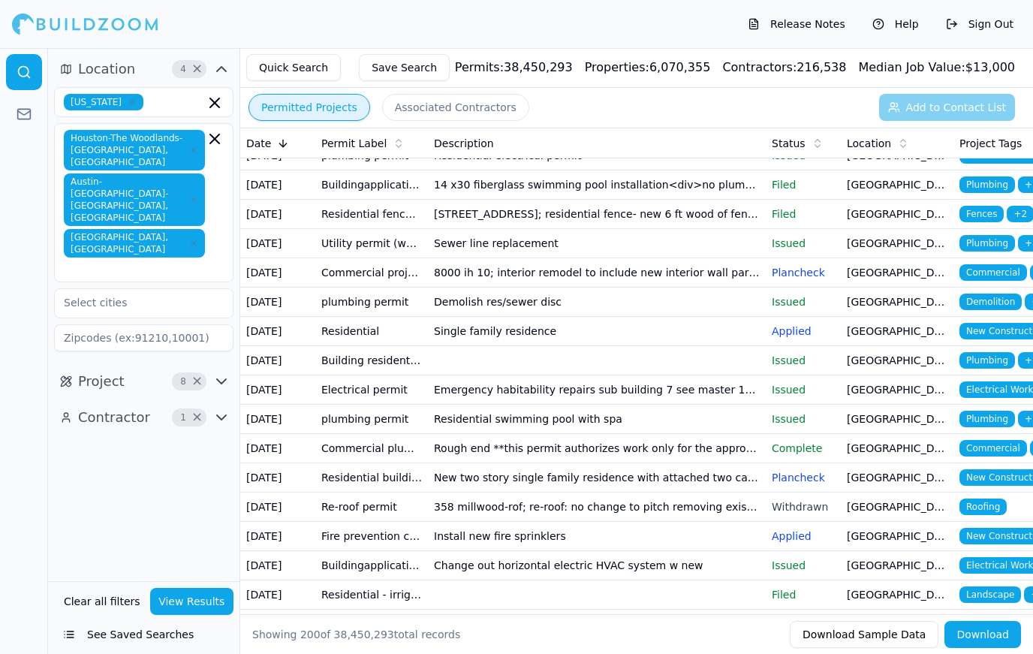
click at [912, 303] on td "[GEOGRAPHIC_DATA], [GEOGRAPHIC_DATA]" at bounding box center [897, 301] width 113 height 29
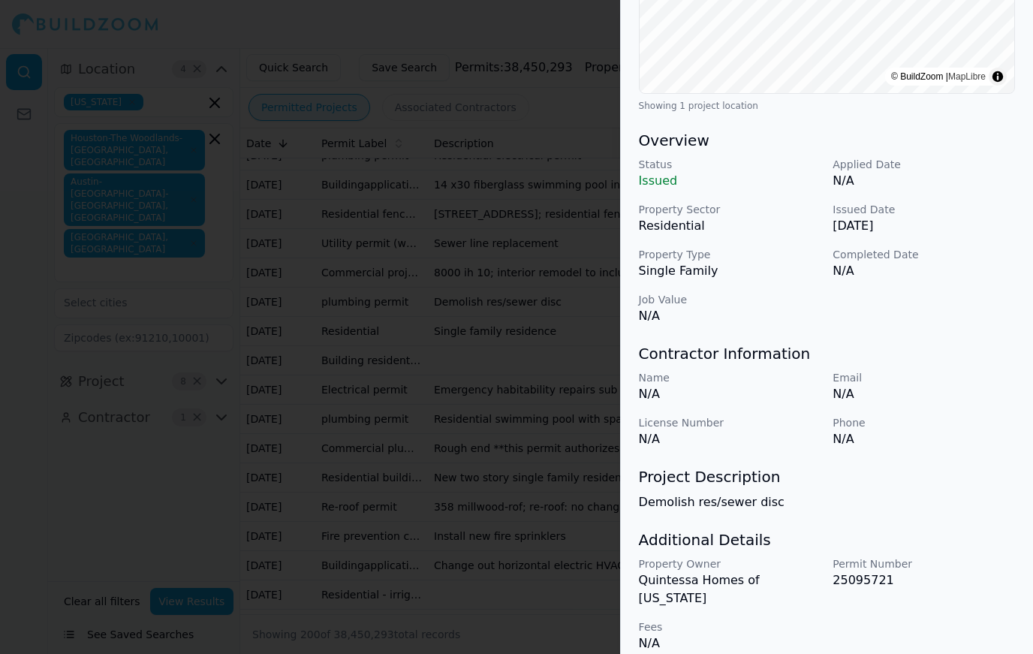
scroll to position [341, 0]
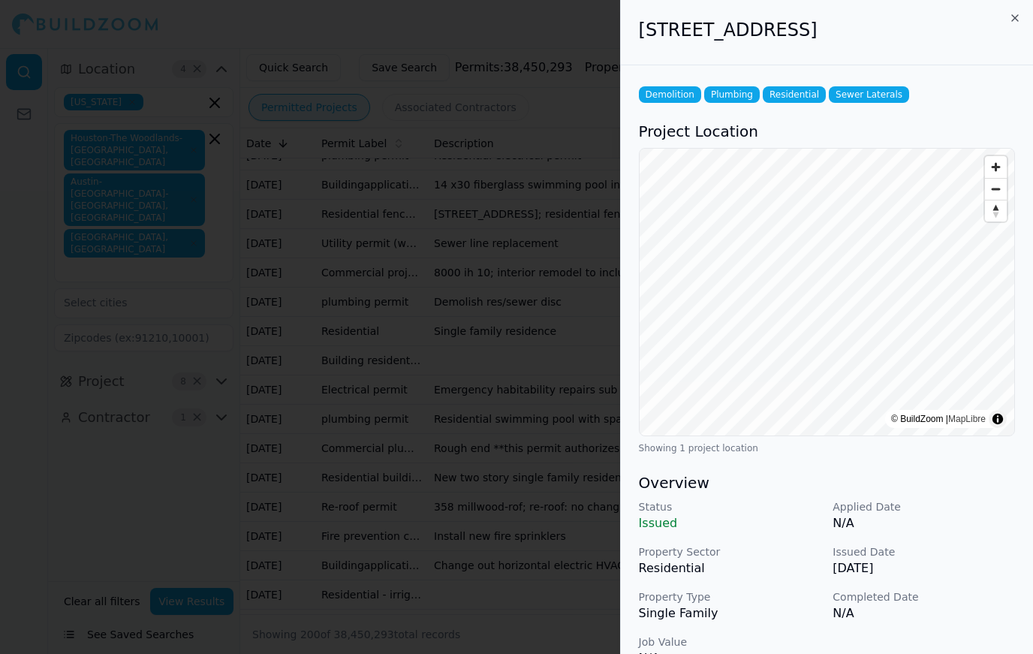
click at [193, 448] on div at bounding box center [516, 327] width 1033 height 654
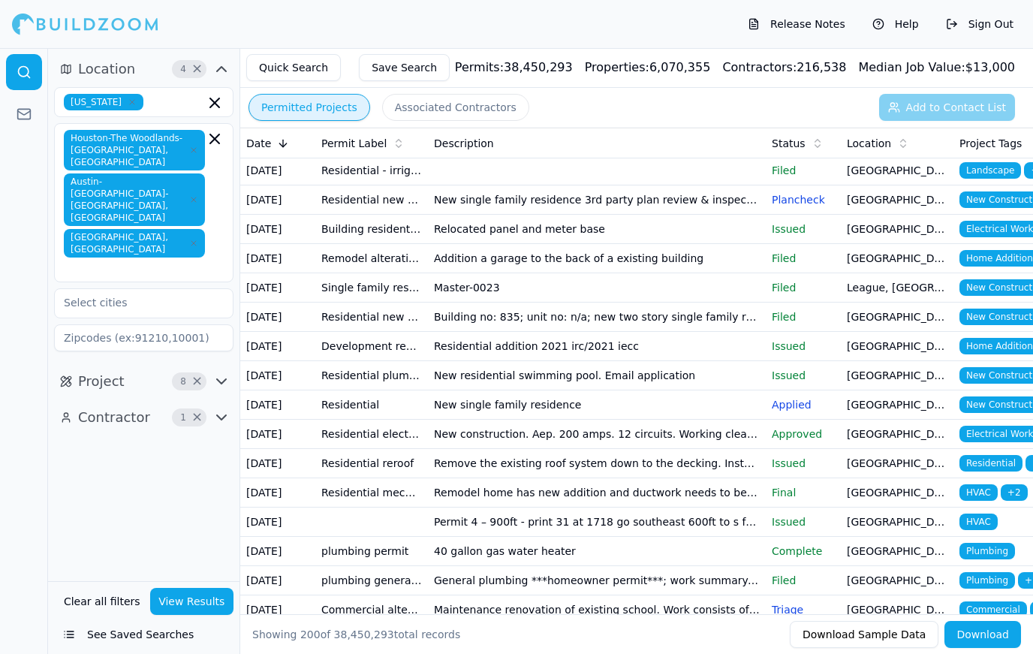
scroll to position [3929, 0]
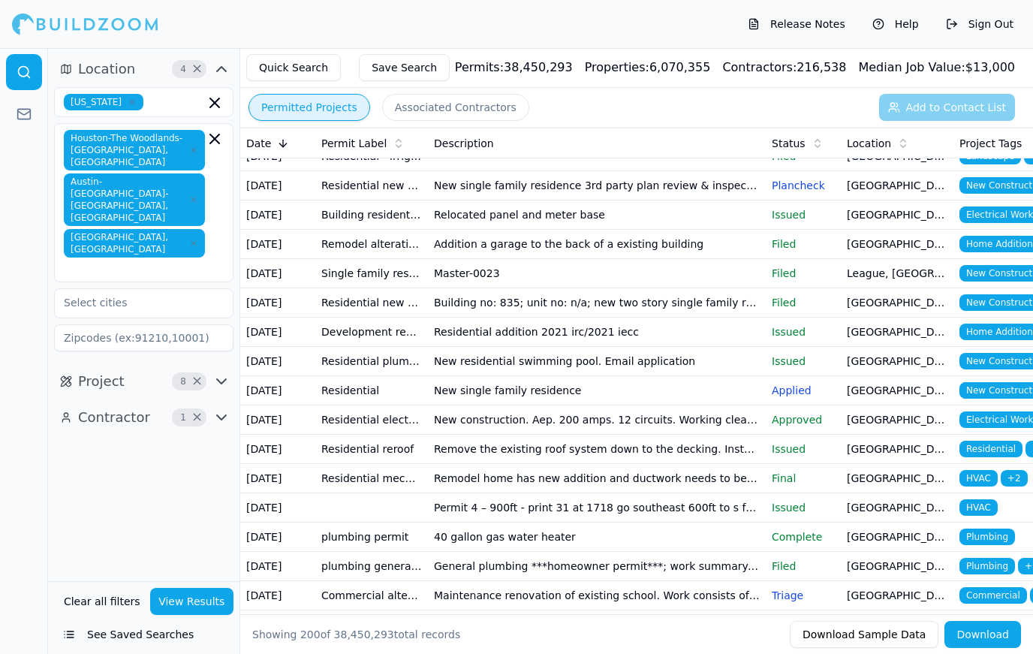
click at [983, 243] on span "Home Addition" at bounding box center [999, 244] width 80 height 17
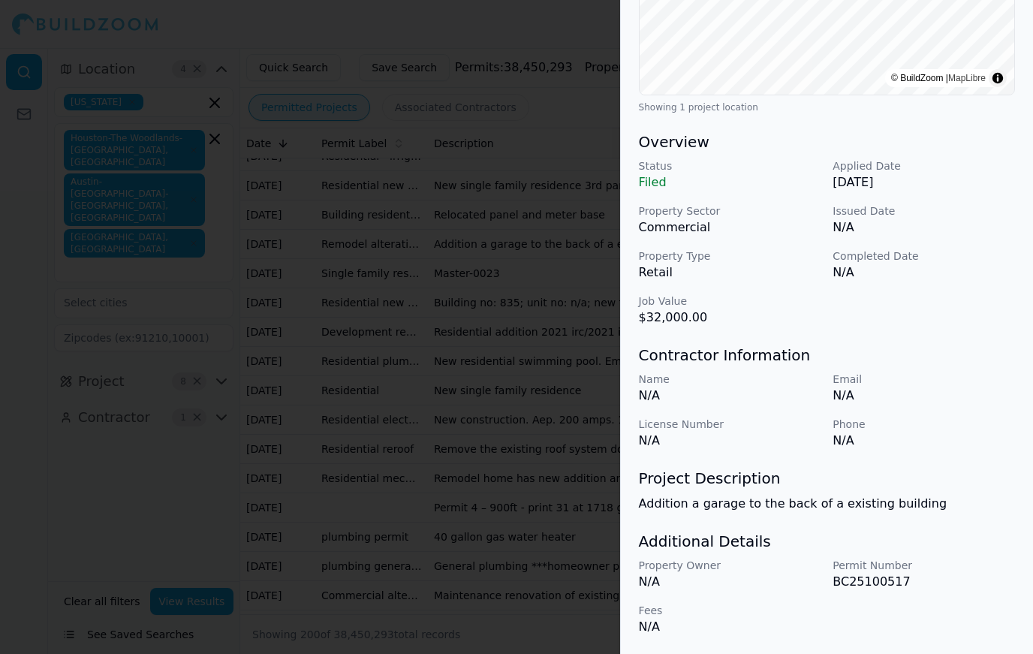
scroll to position [344, 0]
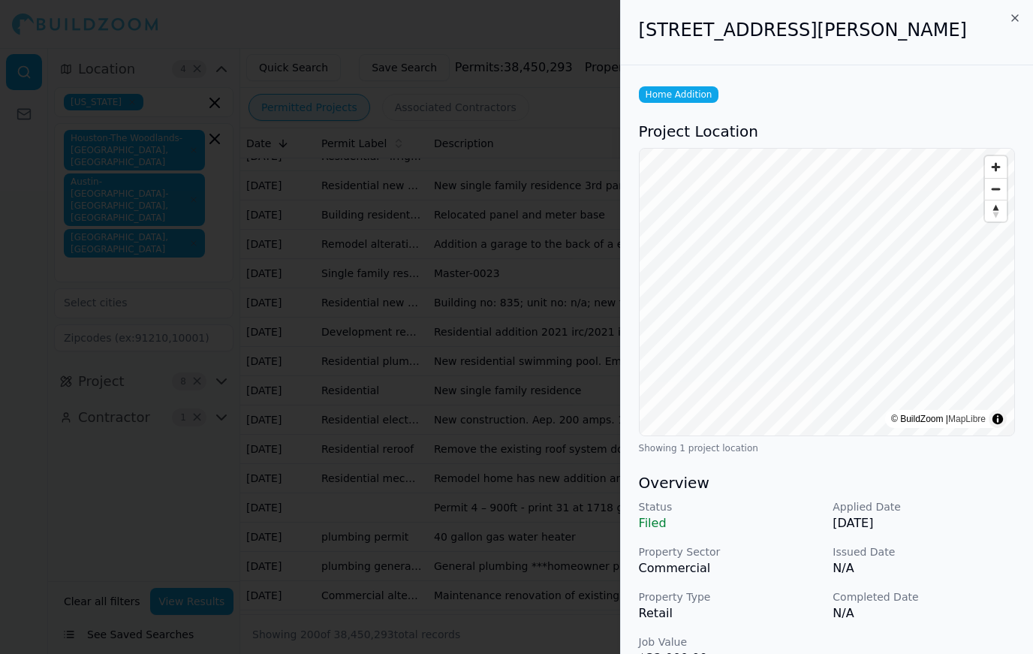
click at [230, 443] on div at bounding box center [516, 327] width 1033 height 654
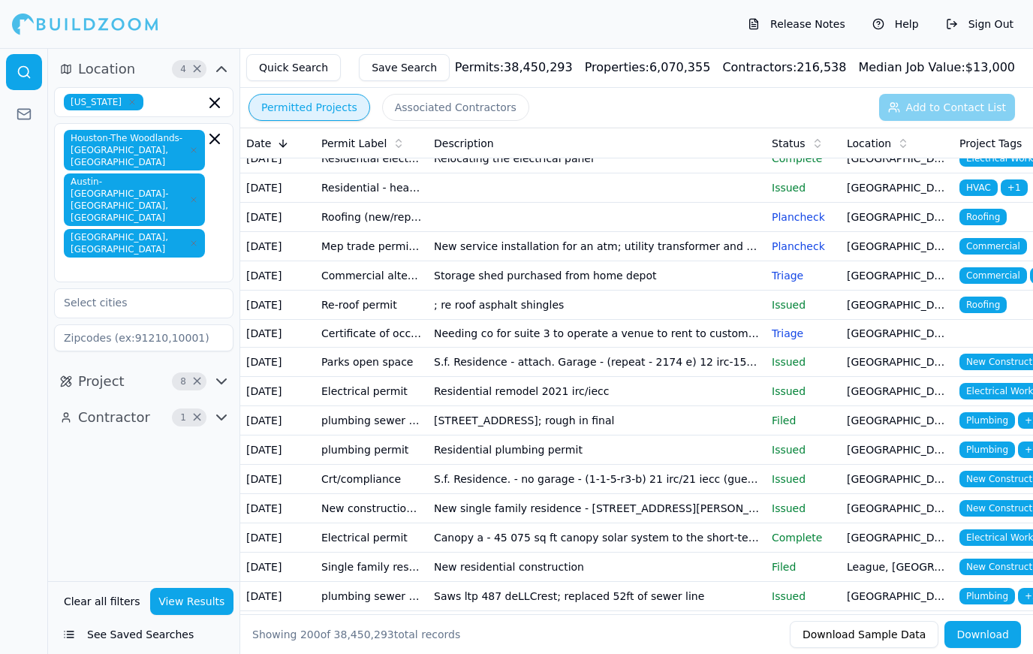
scroll to position [4693, 0]
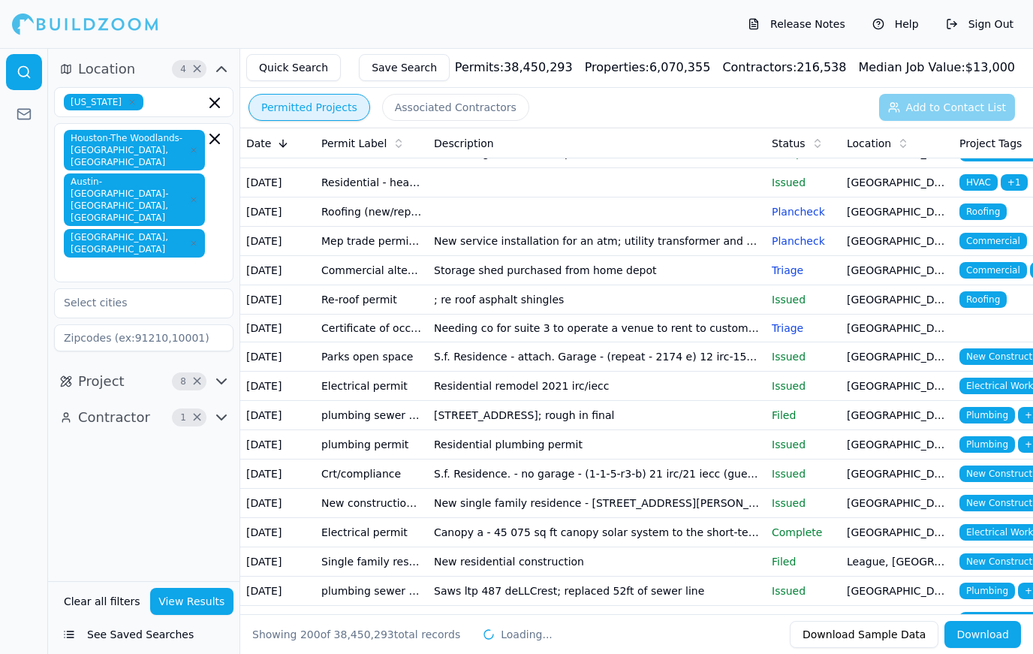
click at [919, 301] on td "[GEOGRAPHIC_DATA], [GEOGRAPHIC_DATA]" at bounding box center [897, 299] width 113 height 29
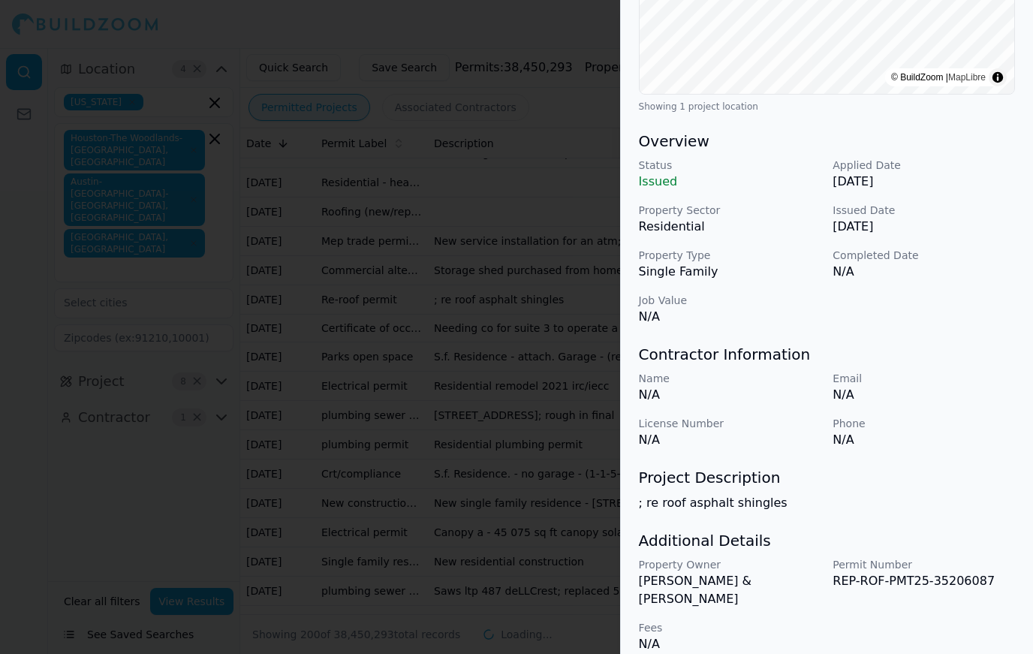
scroll to position [341, 0]
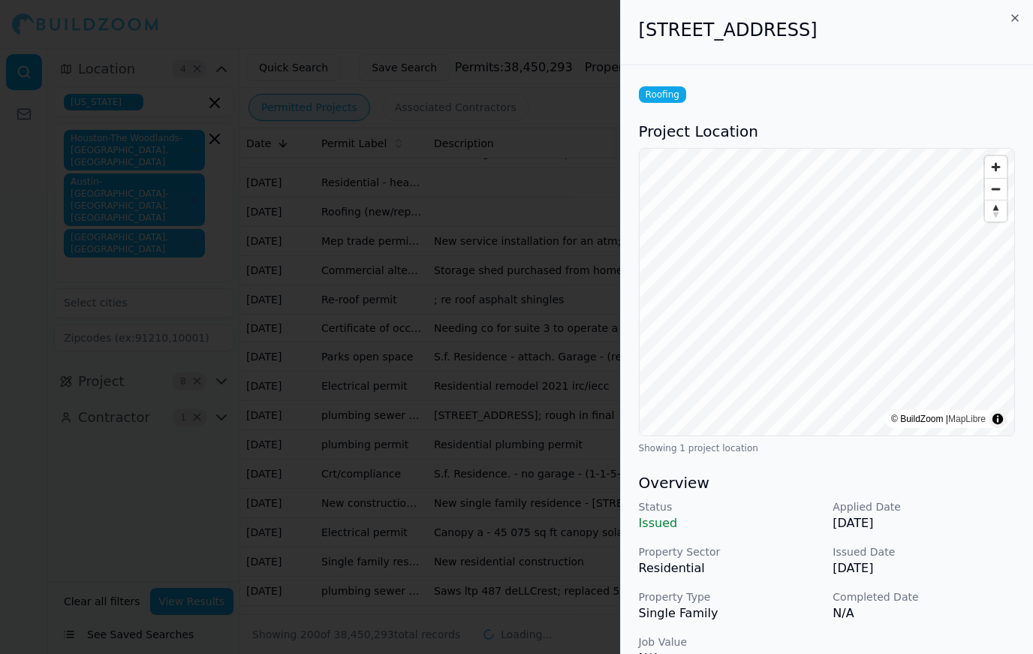
click at [187, 426] on div at bounding box center [516, 327] width 1033 height 654
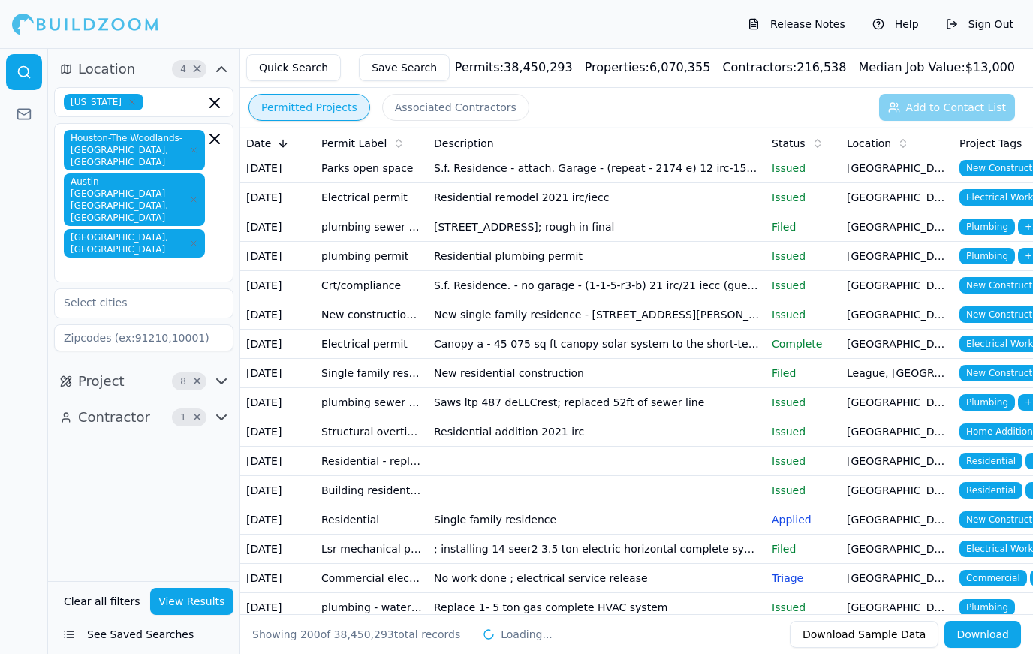
scroll to position [4885, 0]
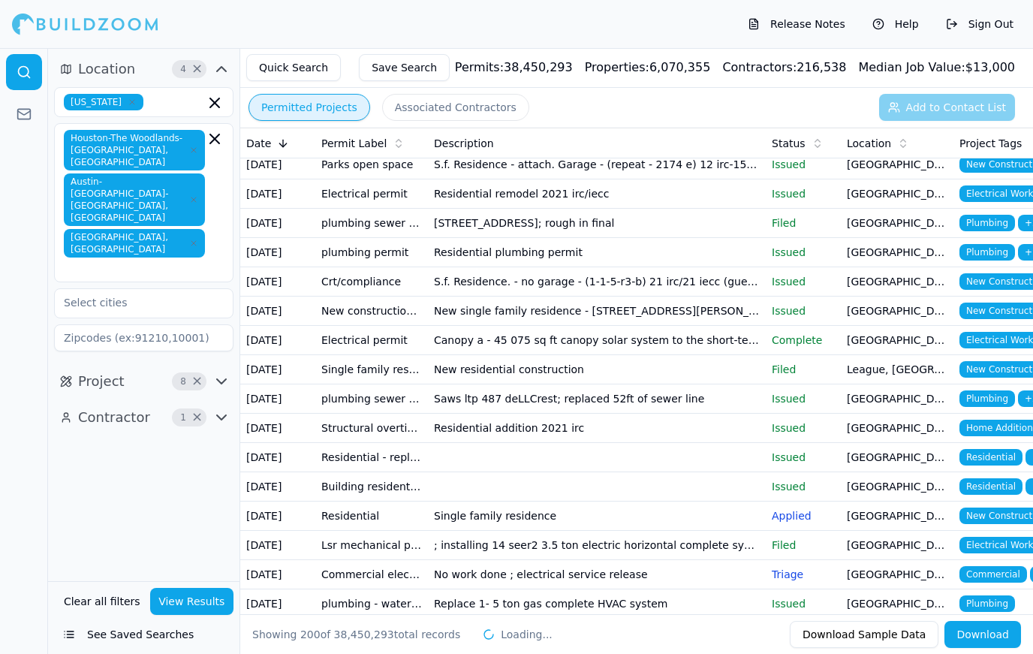
click at [917, 286] on td "[GEOGRAPHIC_DATA], [GEOGRAPHIC_DATA]" at bounding box center [897, 281] width 113 height 29
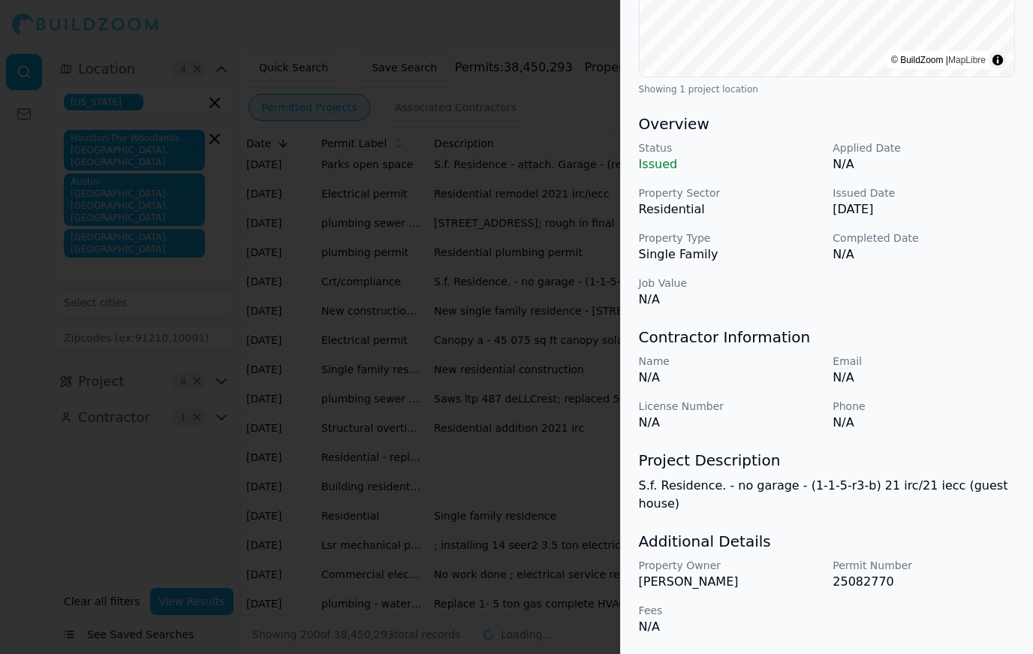
click at [208, 411] on div at bounding box center [516, 327] width 1033 height 654
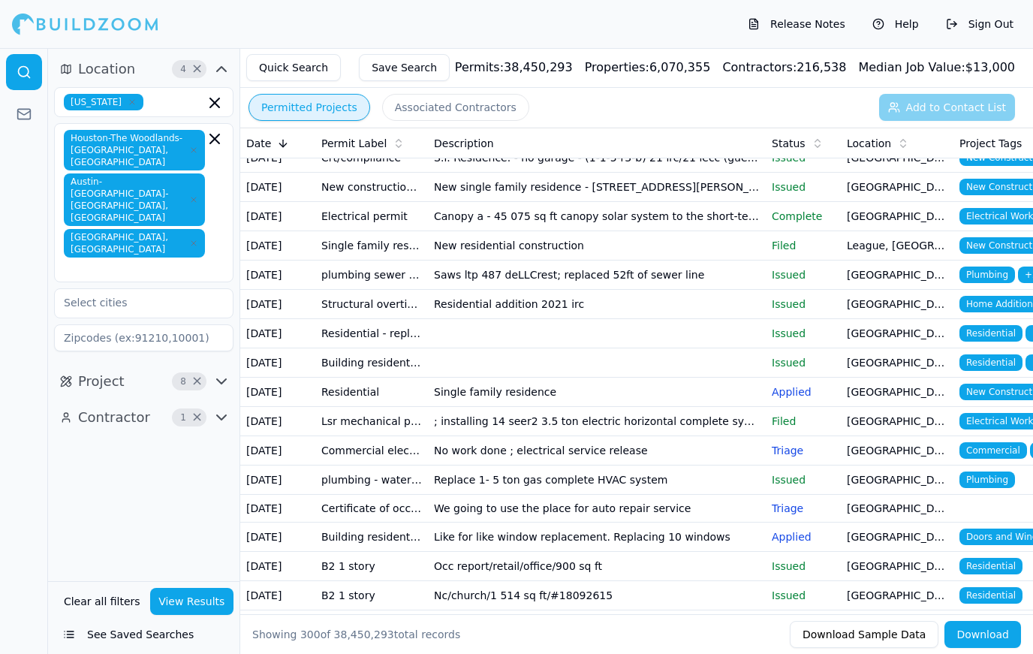
scroll to position [5011, 0]
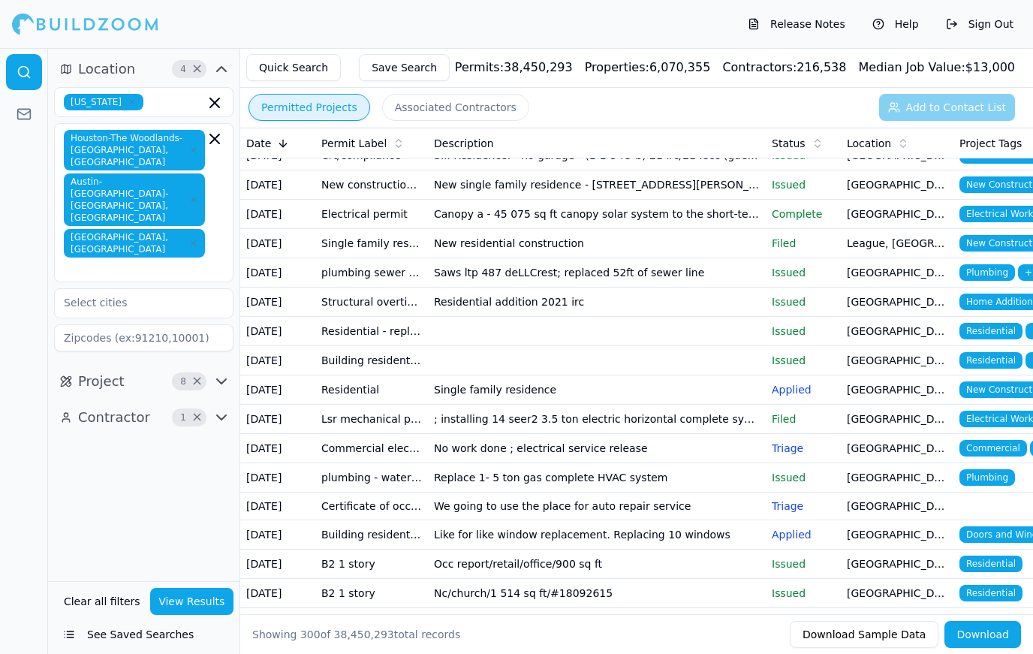
click at [921, 303] on td "[GEOGRAPHIC_DATA], [GEOGRAPHIC_DATA]" at bounding box center [897, 301] width 113 height 29
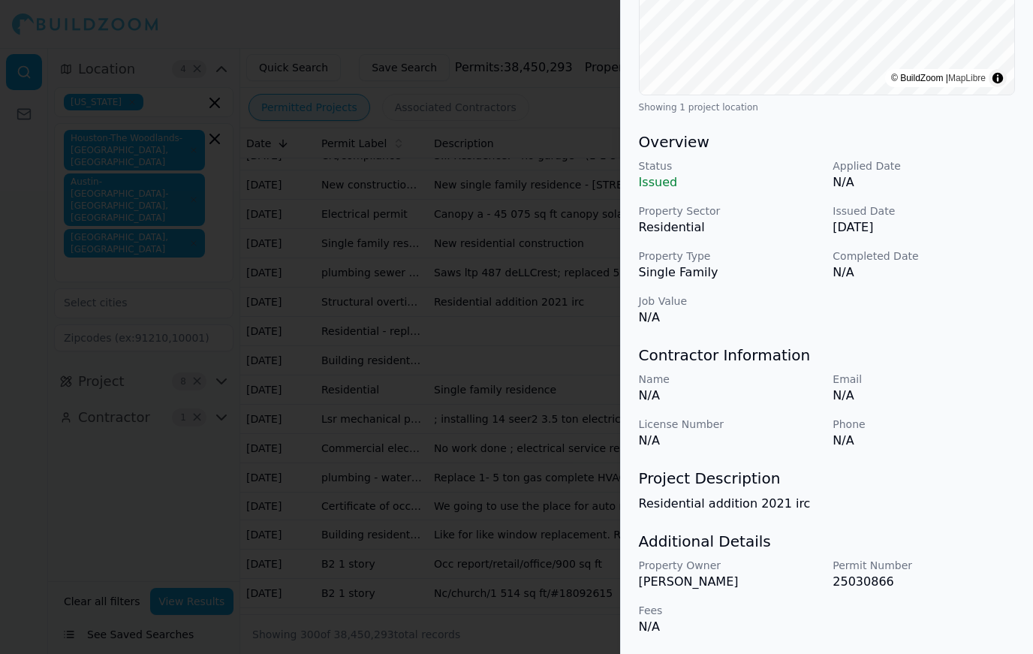
scroll to position [341, 0]
click at [222, 414] on div at bounding box center [516, 327] width 1033 height 654
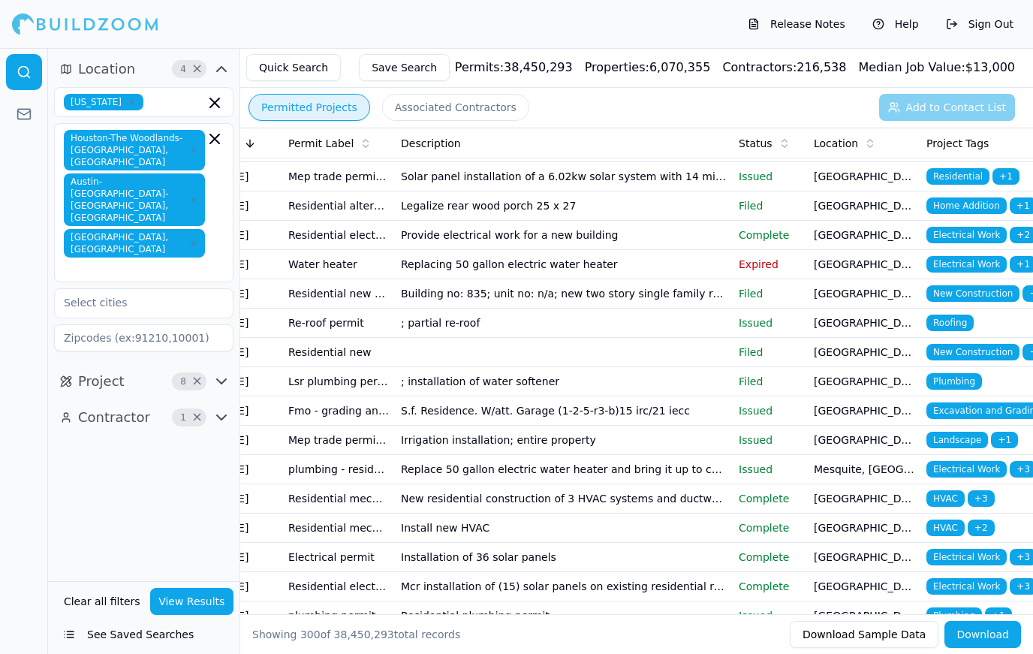
scroll to position [5608, 0]
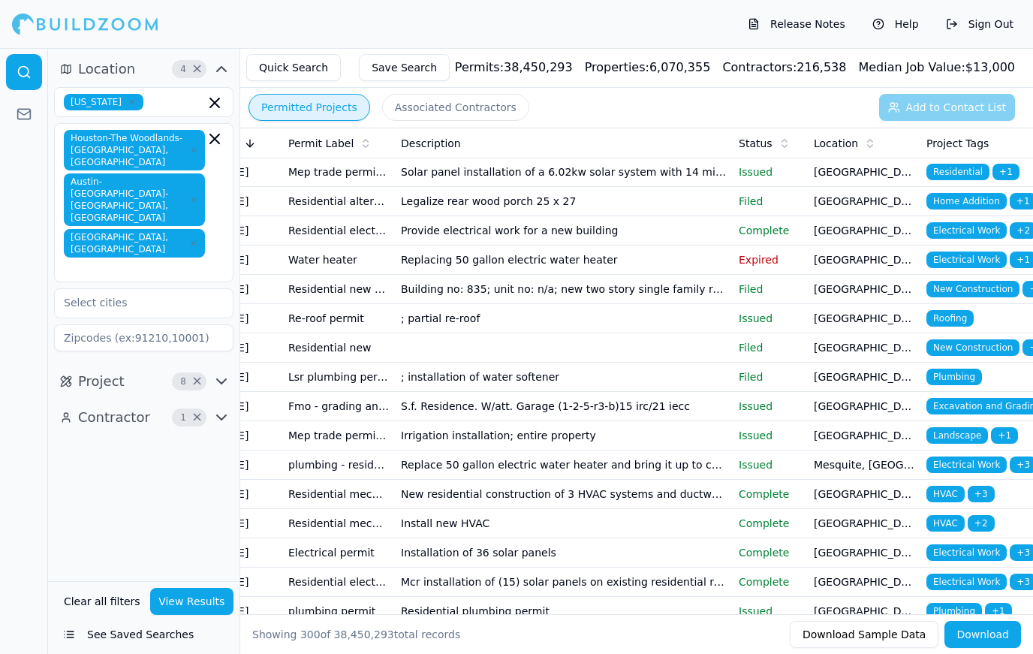
click at [914, 284] on td "[GEOGRAPHIC_DATA], [GEOGRAPHIC_DATA]" at bounding box center [864, 289] width 113 height 29
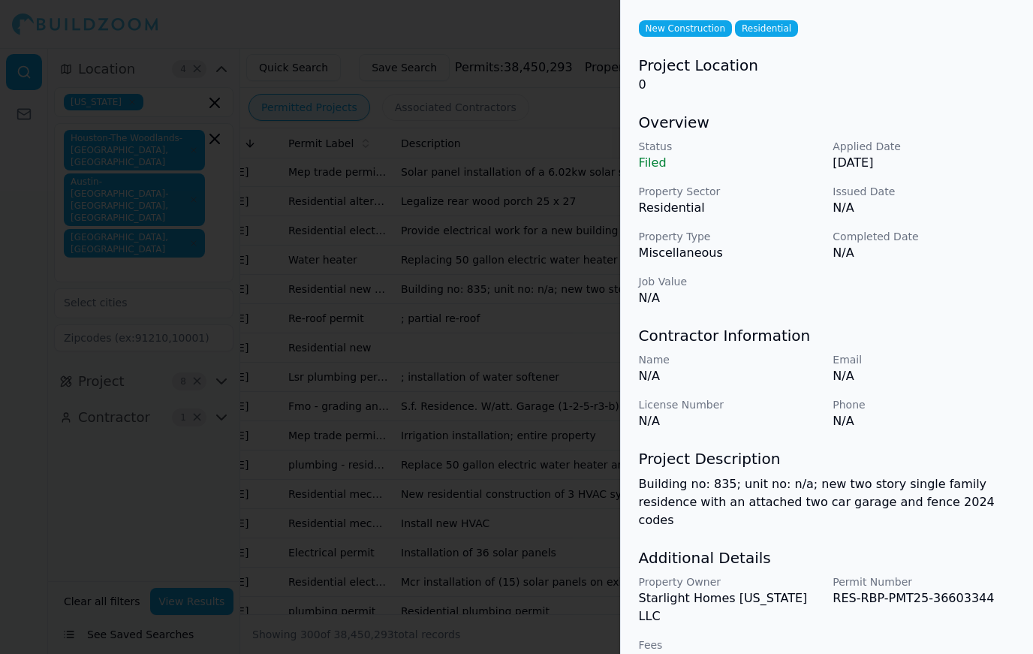
scroll to position [65, 0]
click at [228, 435] on div at bounding box center [516, 327] width 1033 height 654
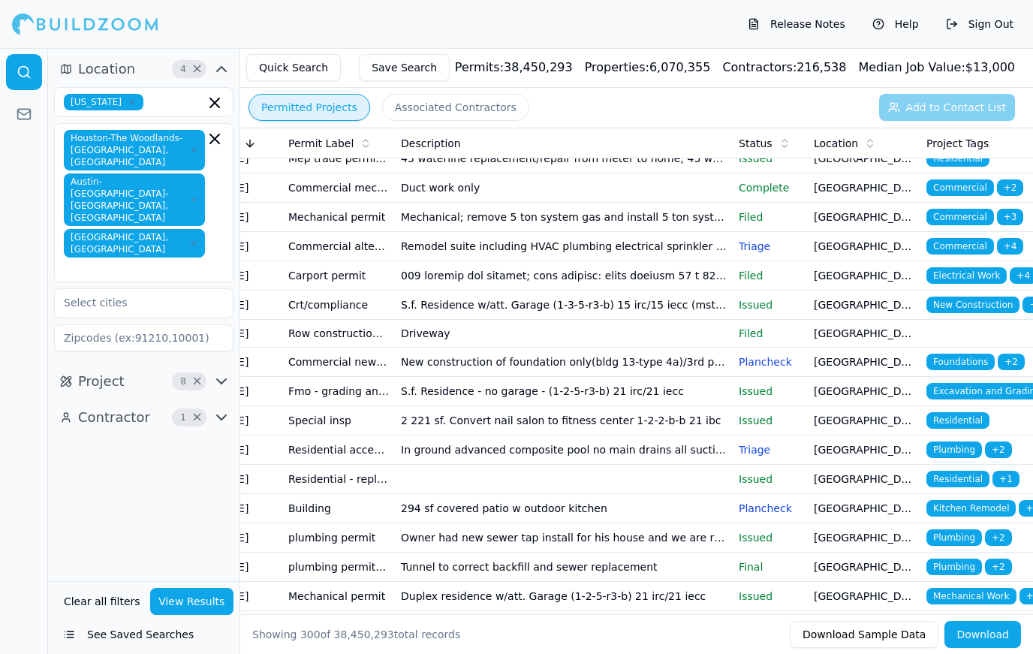
scroll to position [6326, 0]
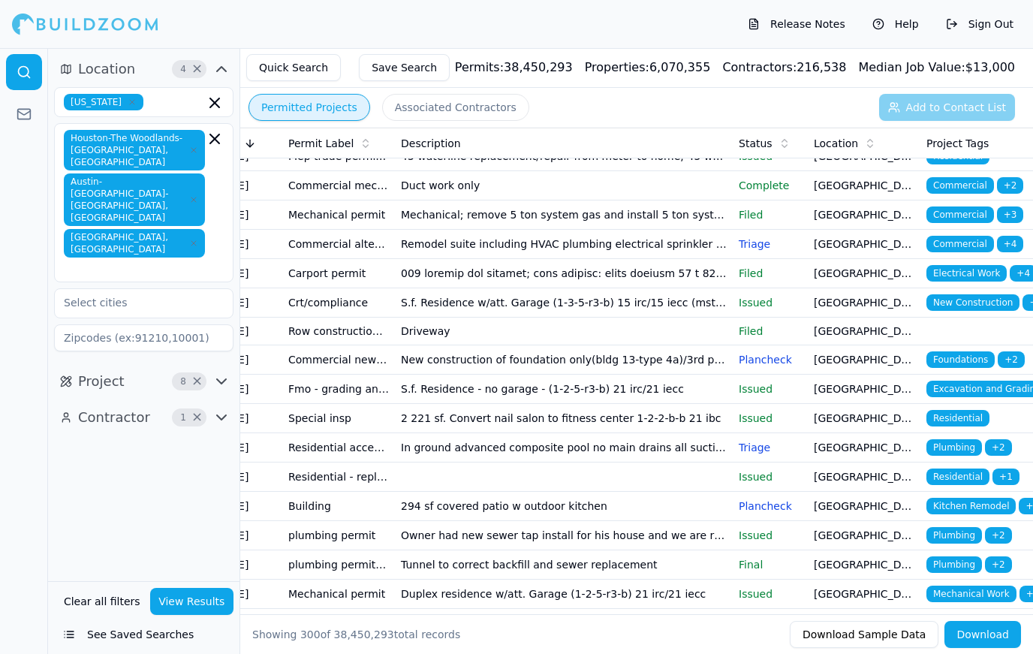
click at [911, 303] on td "[GEOGRAPHIC_DATA], [GEOGRAPHIC_DATA]" at bounding box center [864, 302] width 113 height 29
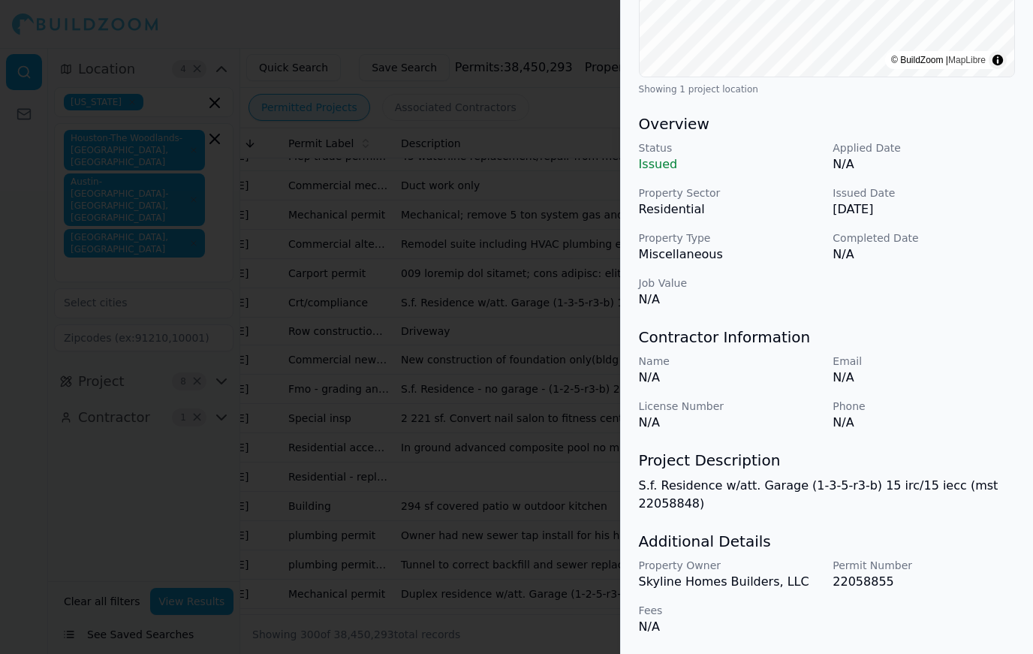
scroll to position [359, 0]
click at [853, 366] on p "Email" at bounding box center [923, 361] width 182 height 15
click at [231, 423] on div at bounding box center [516, 327] width 1033 height 654
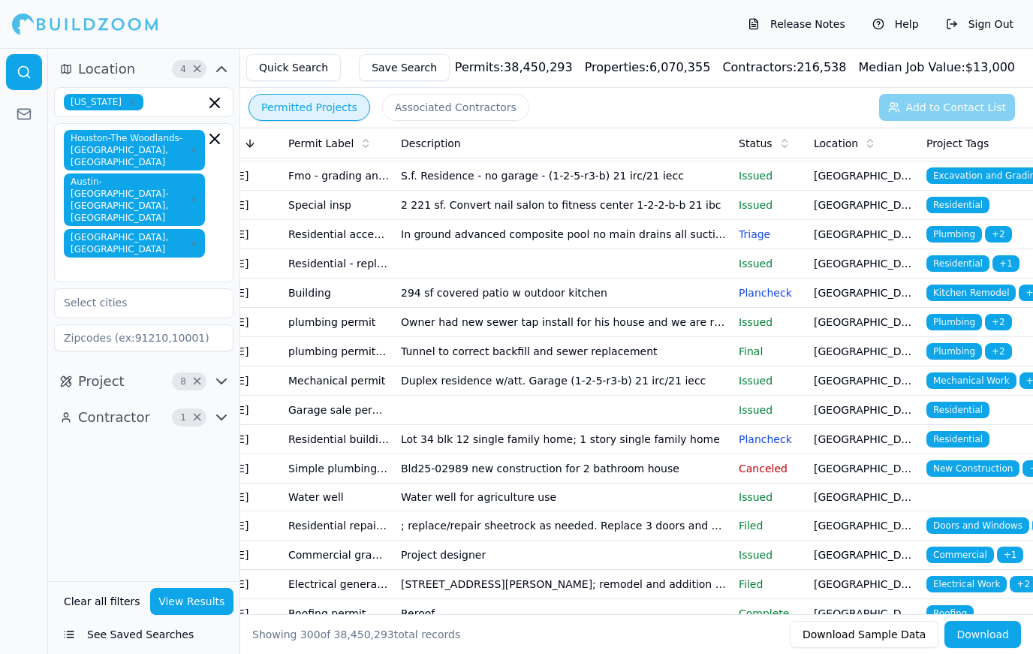
scroll to position [6573, 0]
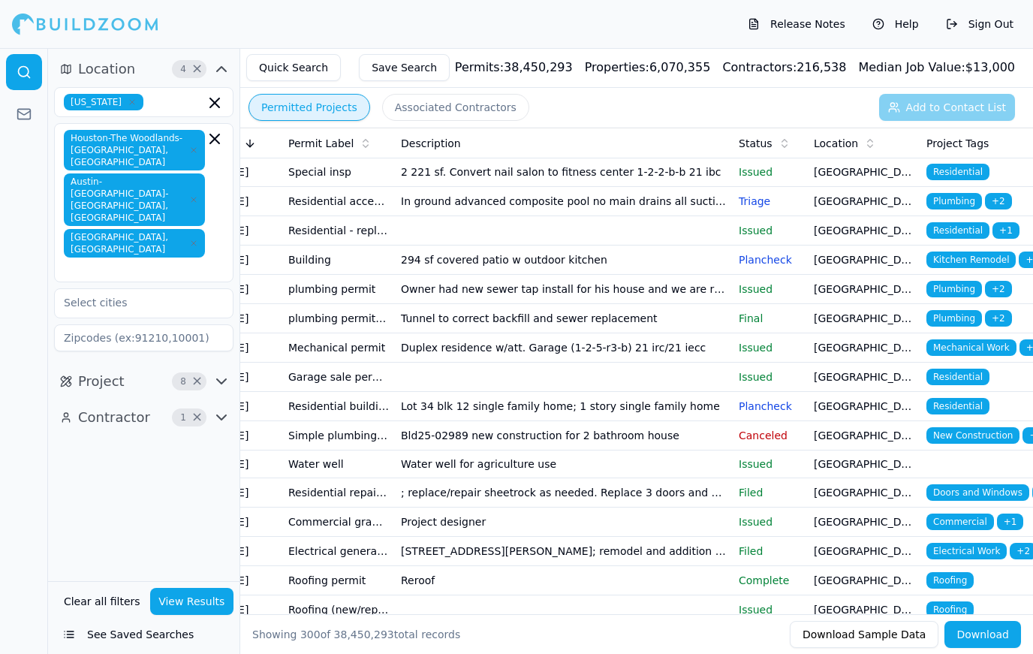
click at [134, 634] on button "See Saved Searches" at bounding box center [143, 634] width 179 height 27
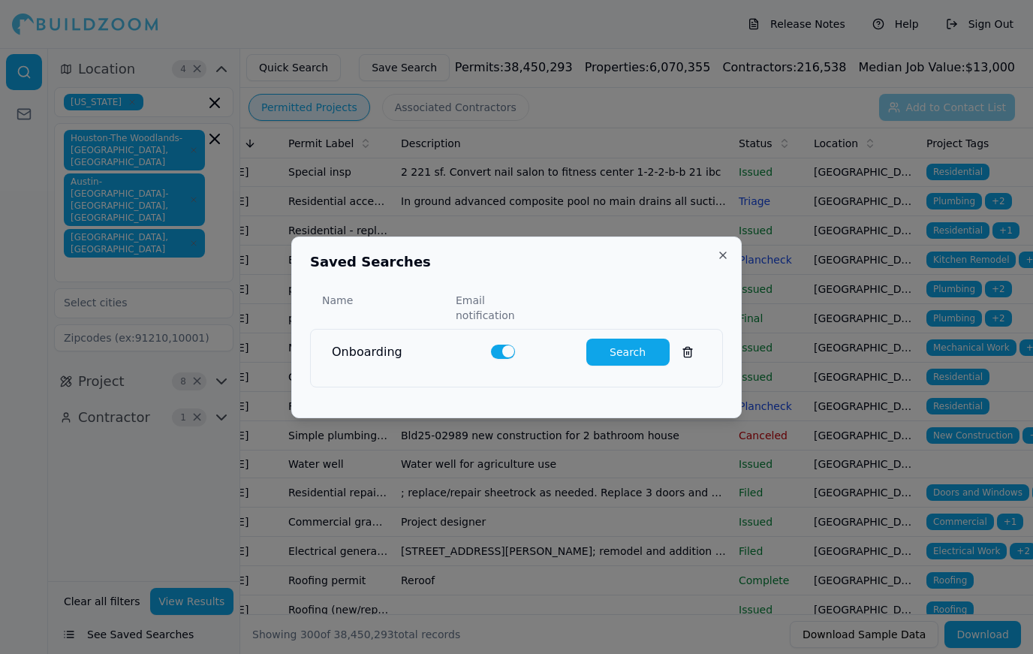
click at [619, 351] on button "Search" at bounding box center [627, 352] width 83 height 27
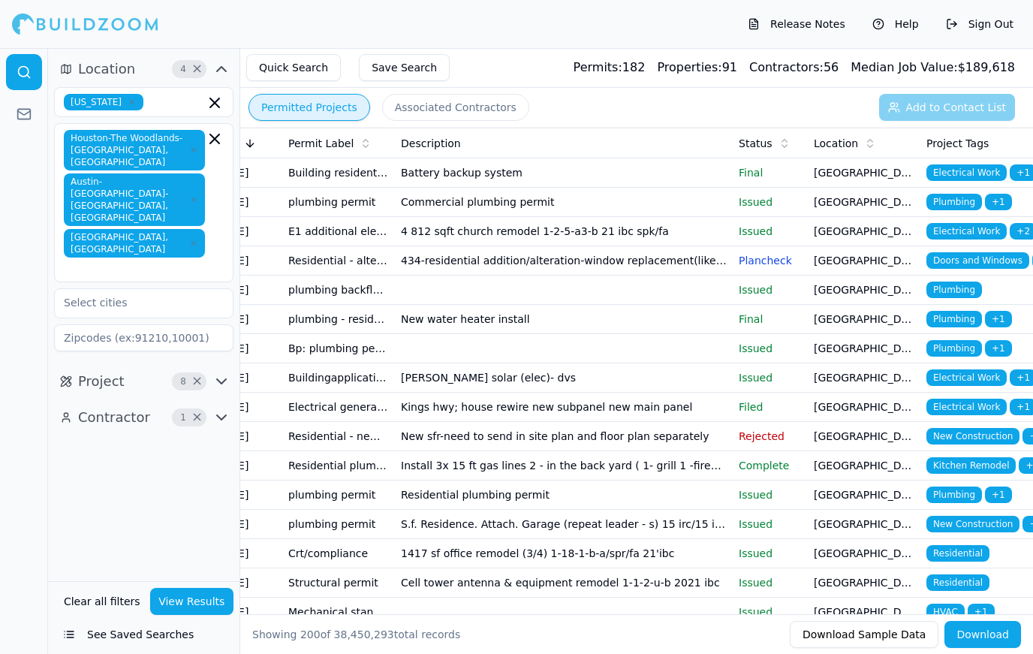
scroll to position [0, 0]
click at [462, 110] on button "Associated Contractors" at bounding box center [455, 107] width 147 height 27
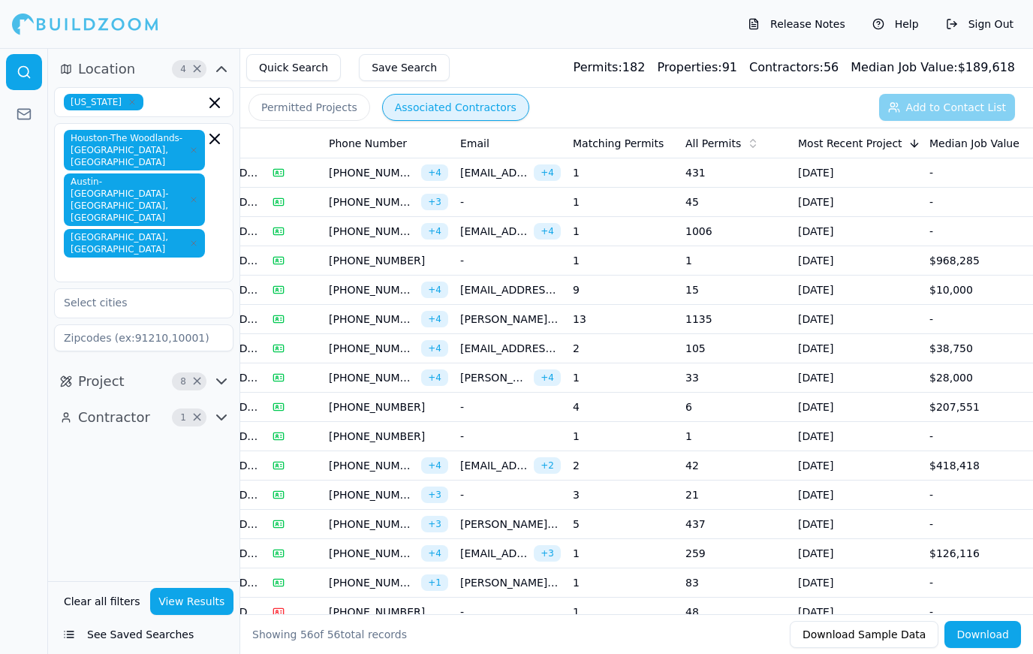
scroll to position [0, 531]
click at [923, 263] on td "$968,285" at bounding box center [978, 260] width 113 height 29
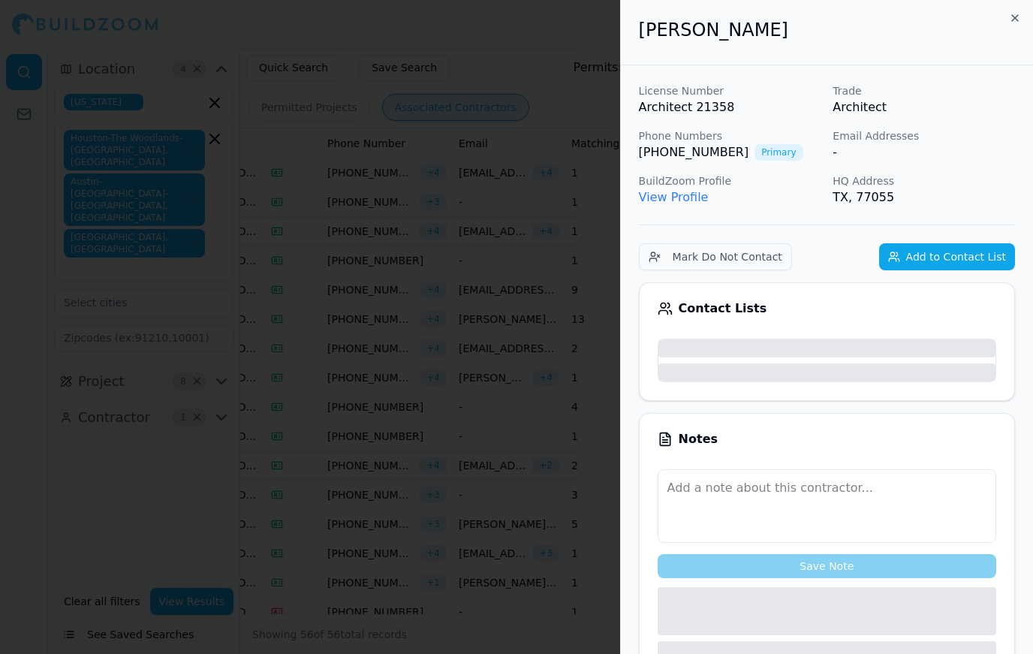
click at [933, 267] on button "Add to Contact List" at bounding box center [947, 256] width 136 height 27
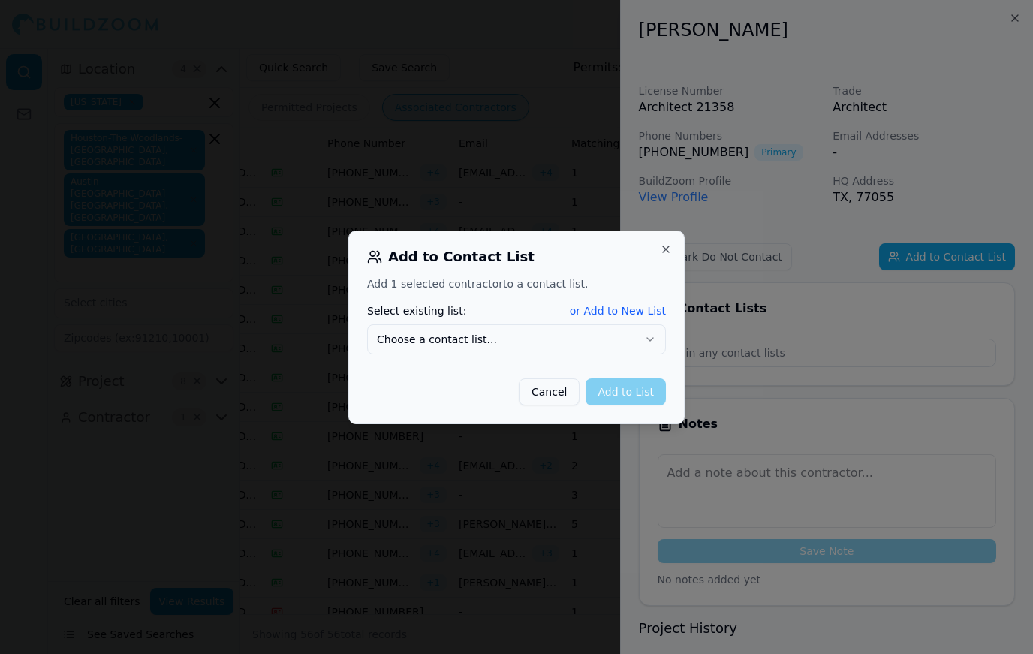
click at [668, 248] on button "Close" at bounding box center [666, 249] width 12 height 12
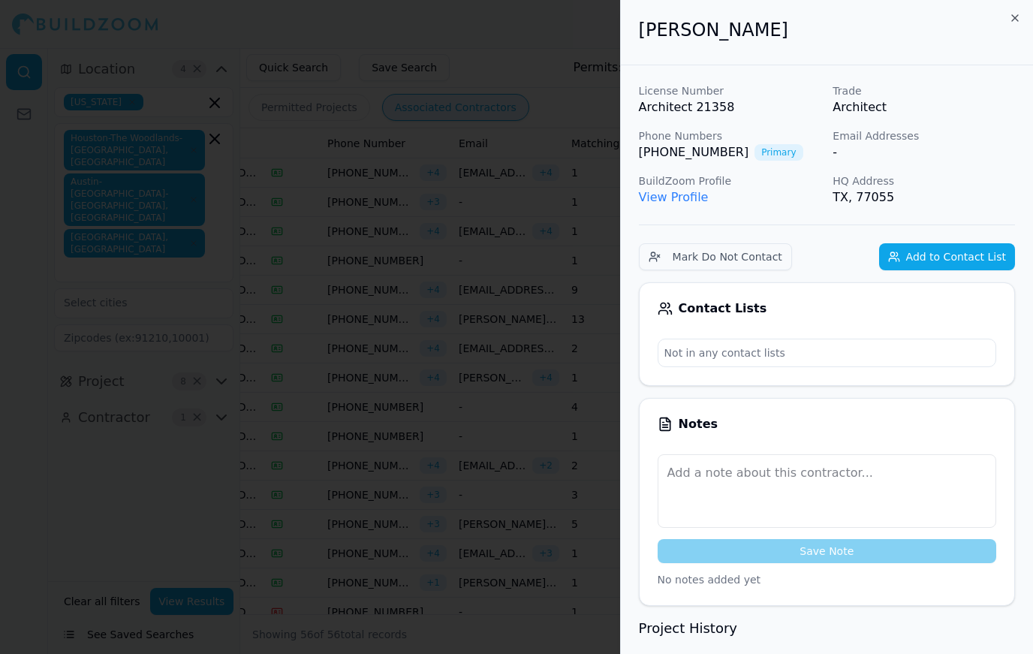
scroll to position [0, 0]
click at [1019, 13] on icon "button" at bounding box center [1015, 18] width 12 height 12
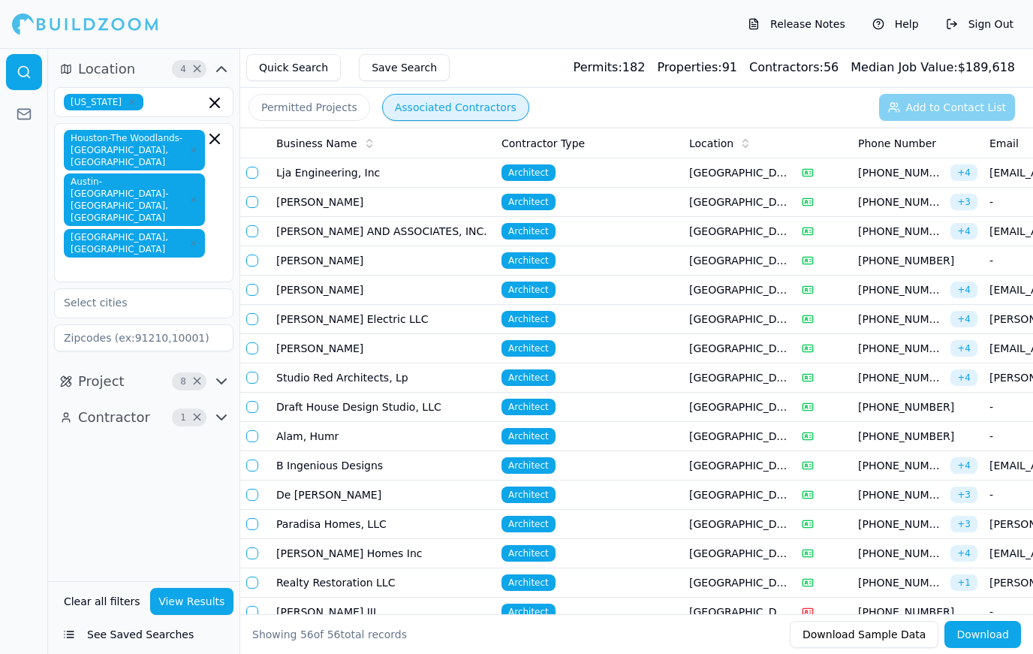
click at [328, 117] on button "Permitted Projects" at bounding box center [309, 107] width 122 height 27
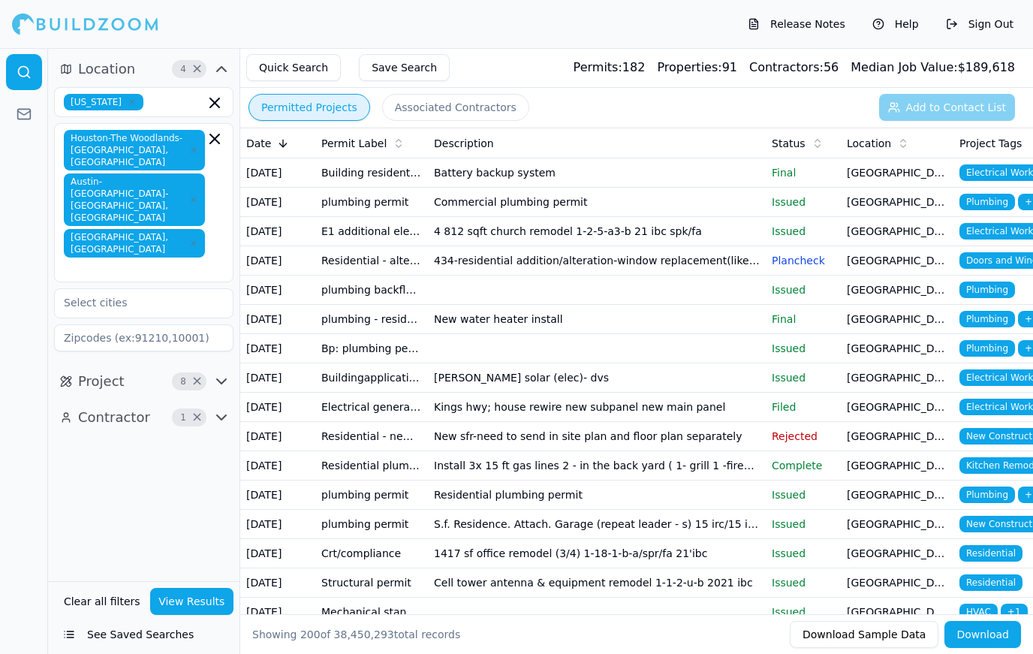
click at [135, 640] on button "See Saved Searches" at bounding box center [143, 634] width 179 height 27
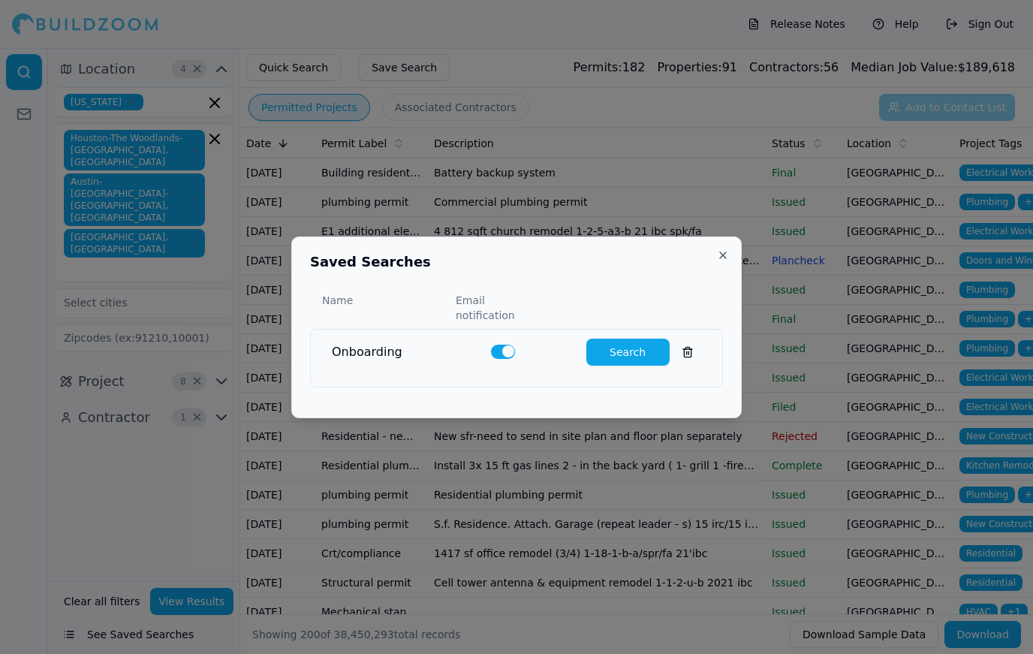
click at [637, 343] on button "Search" at bounding box center [627, 352] width 83 height 27
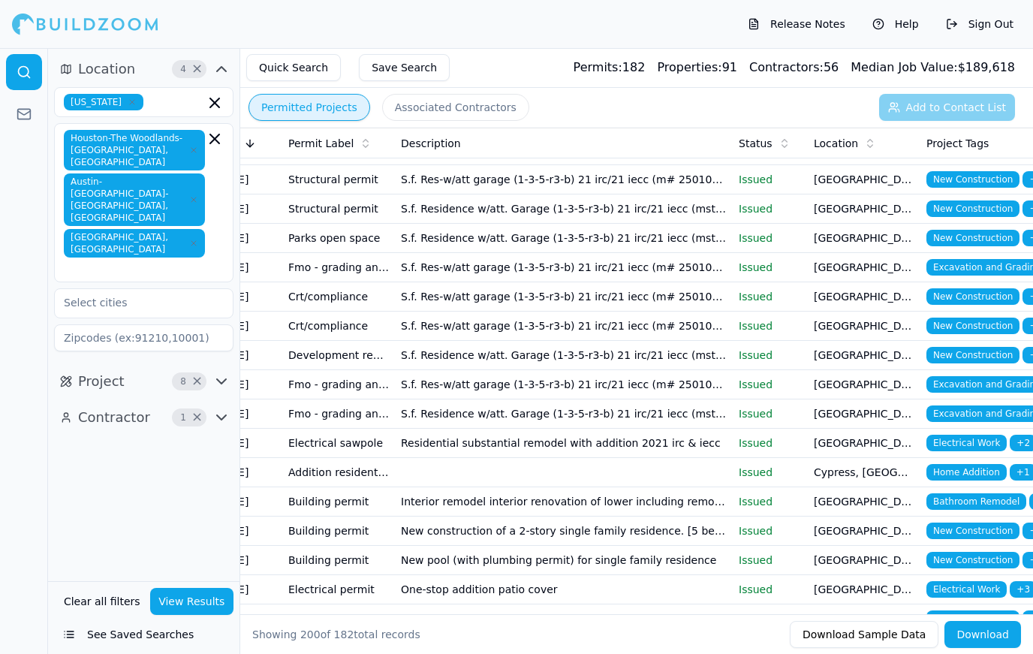
scroll to position [4255, 0]
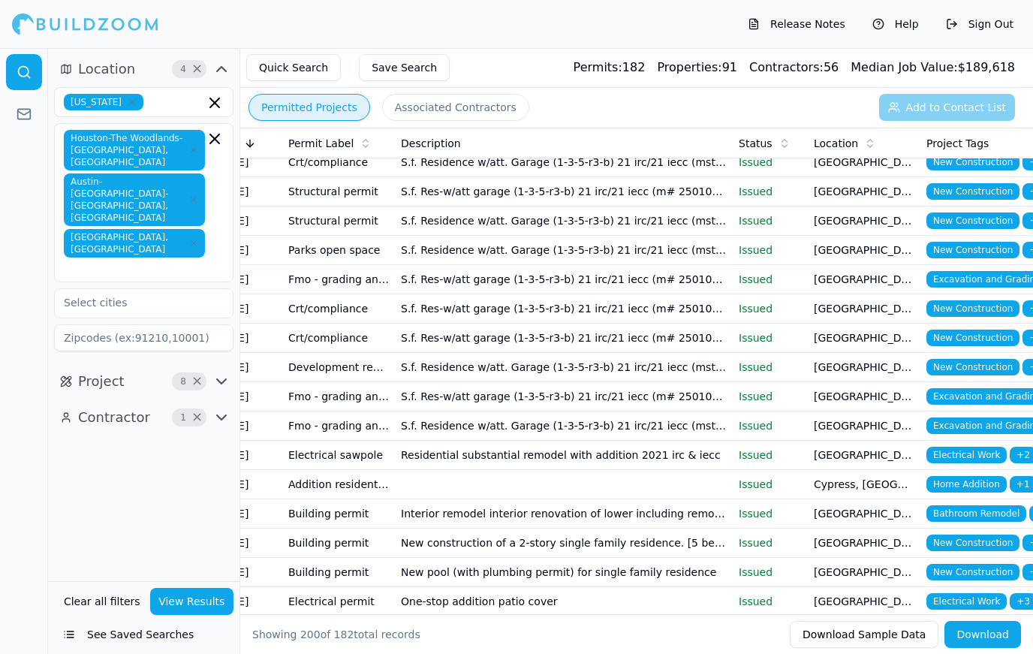
click at [979, 312] on span "New Construction" at bounding box center [972, 308] width 93 height 17
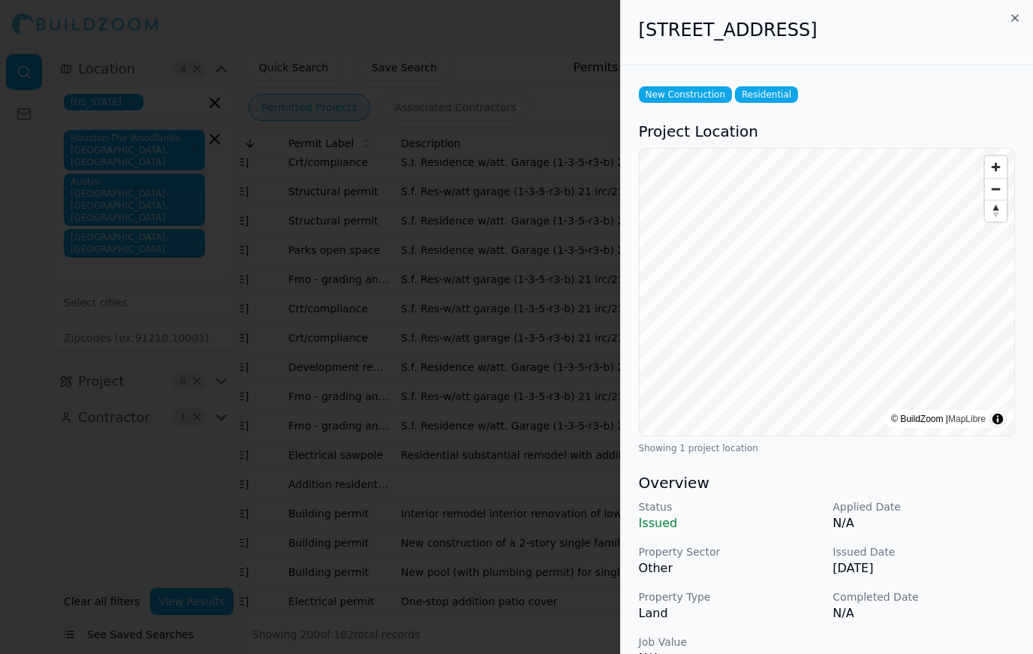
scroll to position [0, 0]
click at [1016, 5] on div "[STREET_ADDRESS]" at bounding box center [827, 32] width 412 height 65
click at [1013, 20] on icon "button" at bounding box center [1015, 18] width 6 height 6
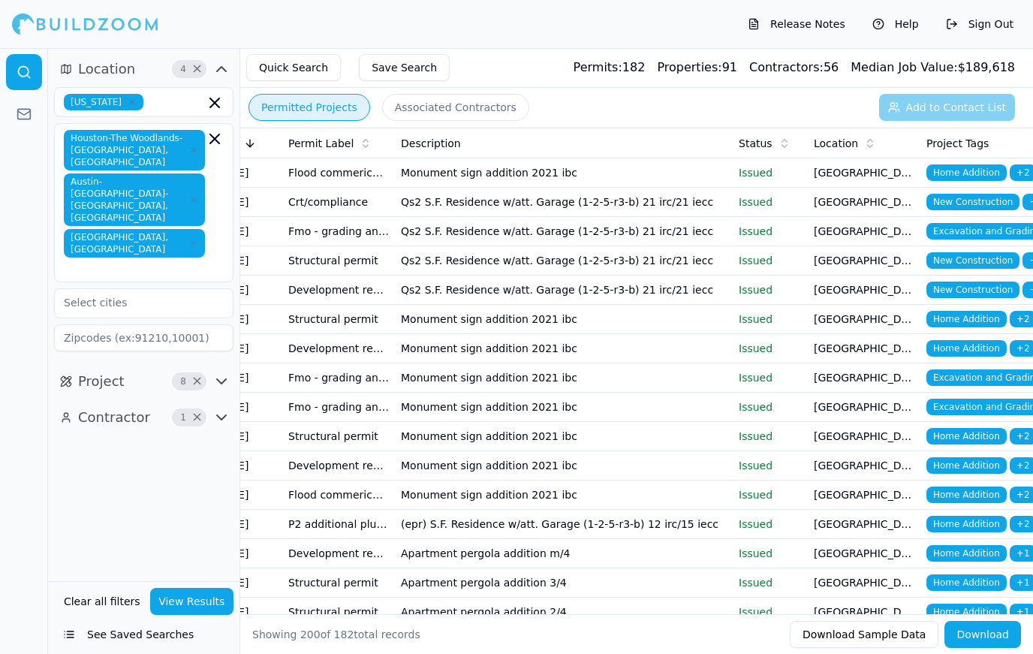
scroll to position [0, 33]
click at [971, 206] on span "New Construction" at bounding box center [972, 202] width 93 height 17
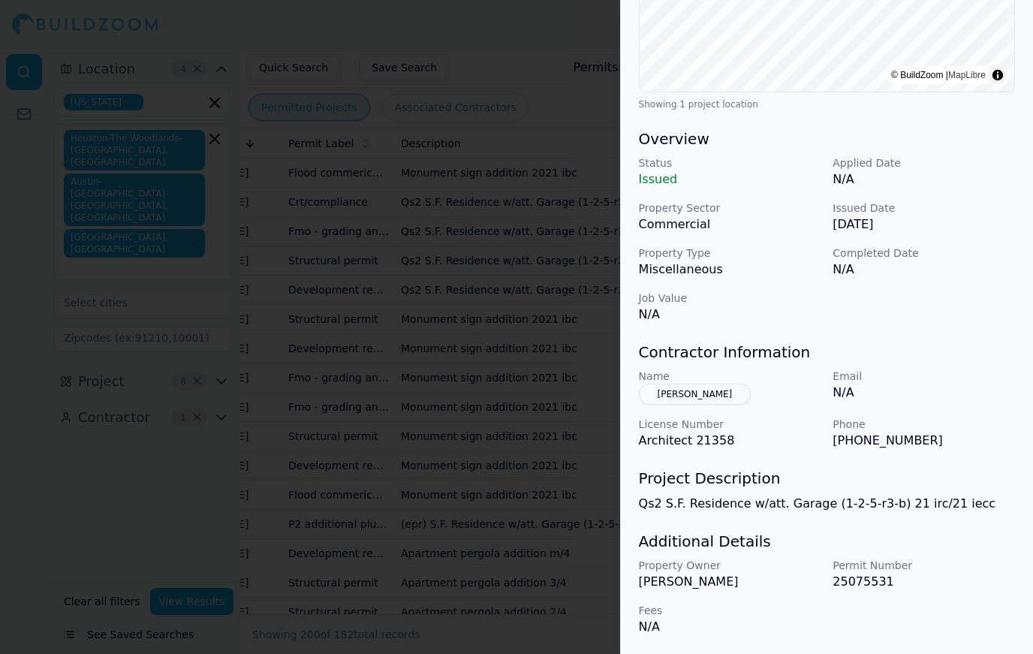
scroll to position [344, 0]
click at [357, 324] on div at bounding box center [516, 327] width 1033 height 654
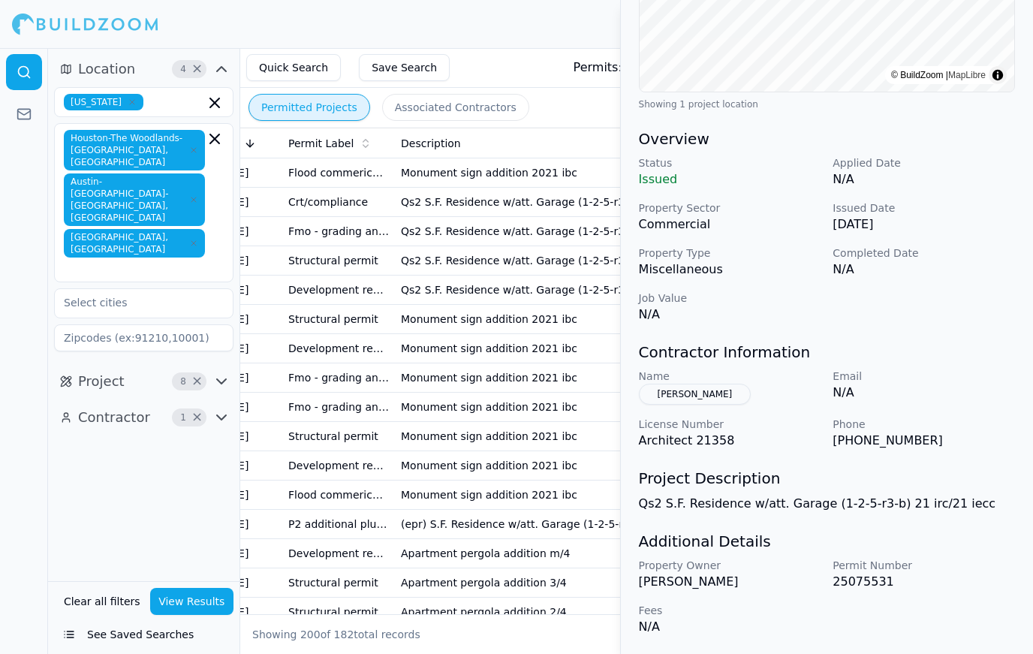
scroll to position [0, 0]
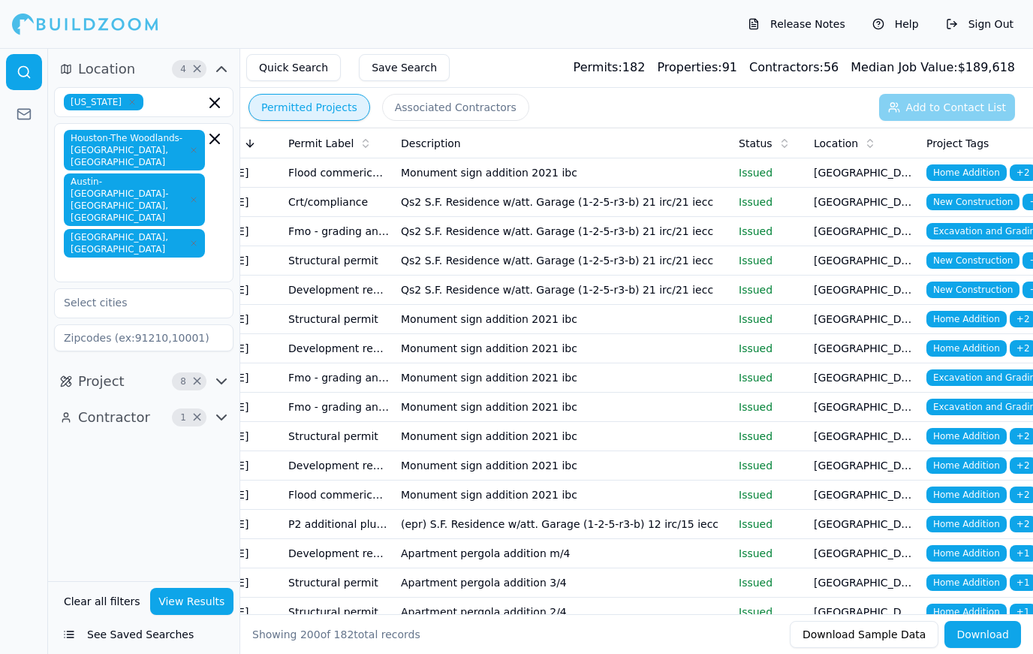
click at [980, 263] on span "New Construction" at bounding box center [972, 260] width 93 height 17
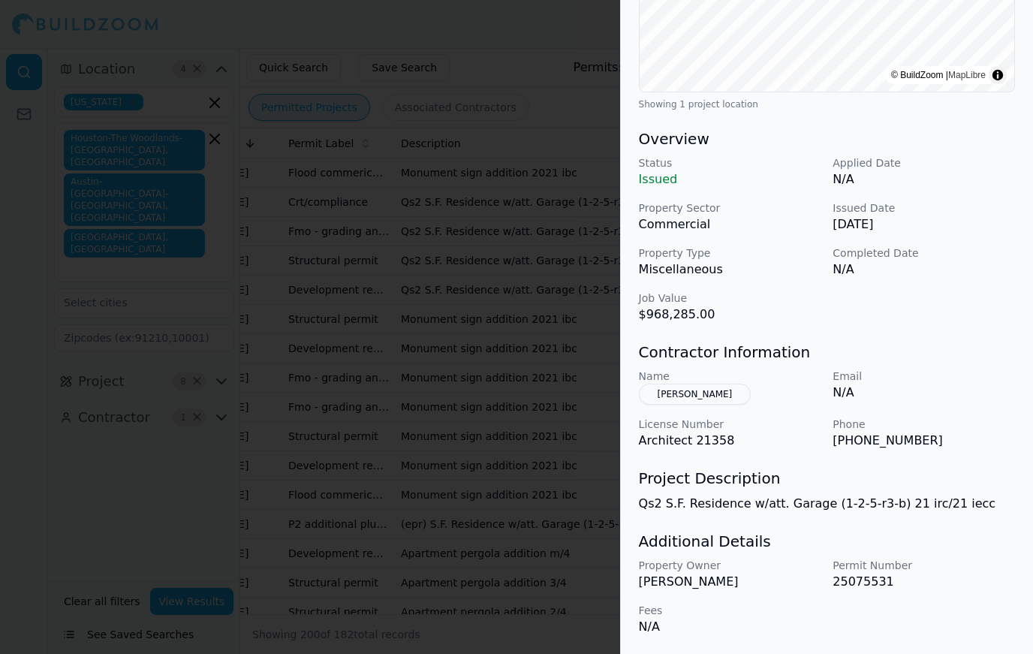
scroll to position [344, 0]
click at [531, 441] on div at bounding box center [516, 327] width 1033 height 654
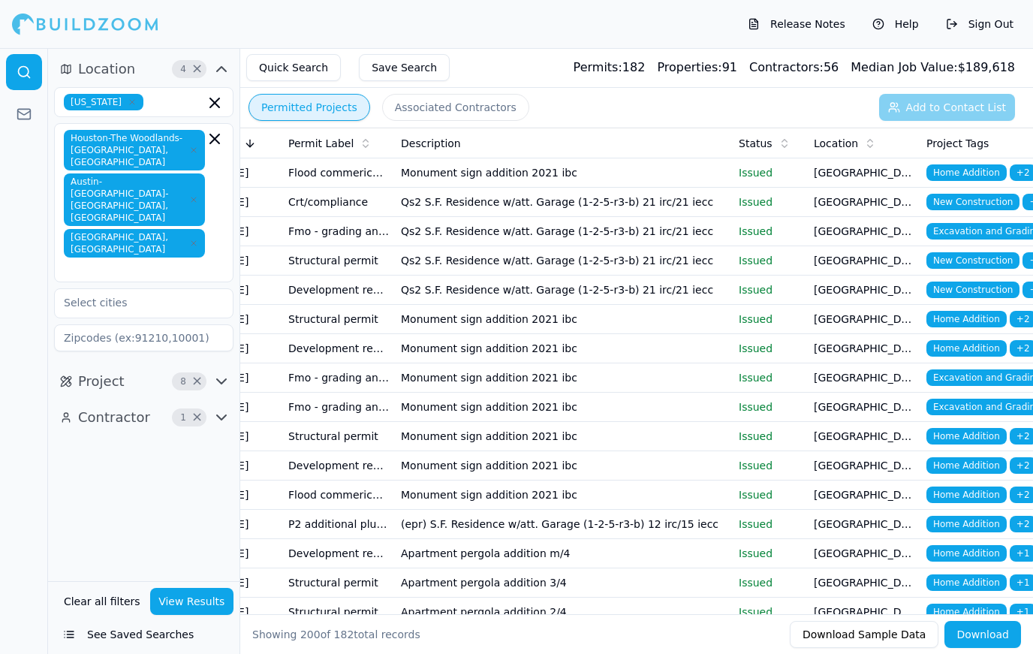
click at [501, 478] on td "Monument sign addition 2021 ibc" at bounding box center [564, 465] width 338 height 29
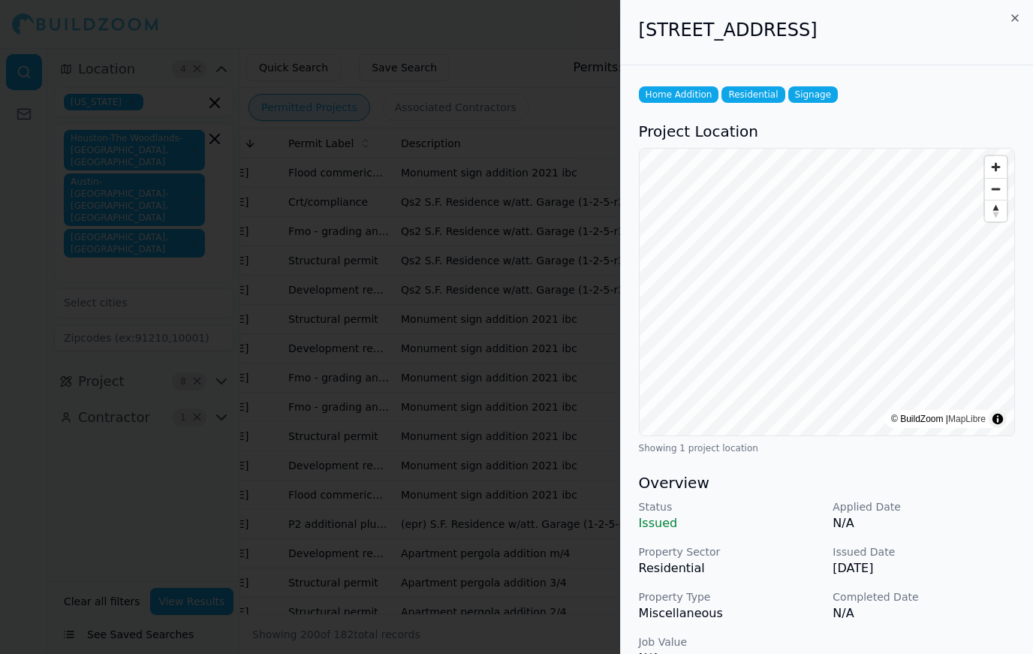
click at [495, 524] on div at bounding box center [516, 327] width 1033 height 654
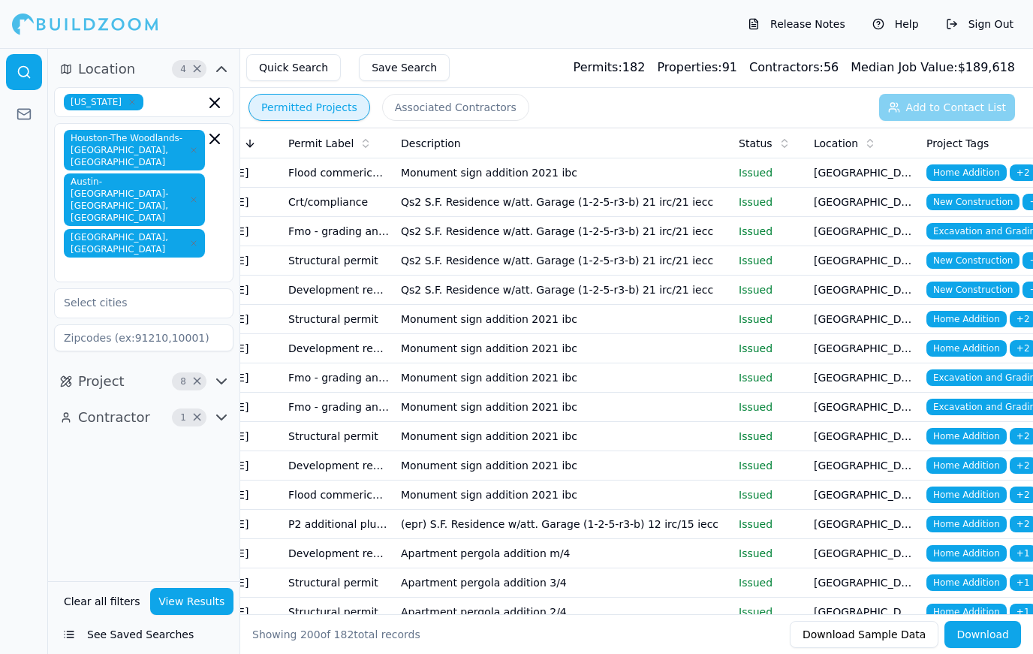
click at [977, 261] on span "New Construction" at bounding box center [972, 260] width 93 height 17
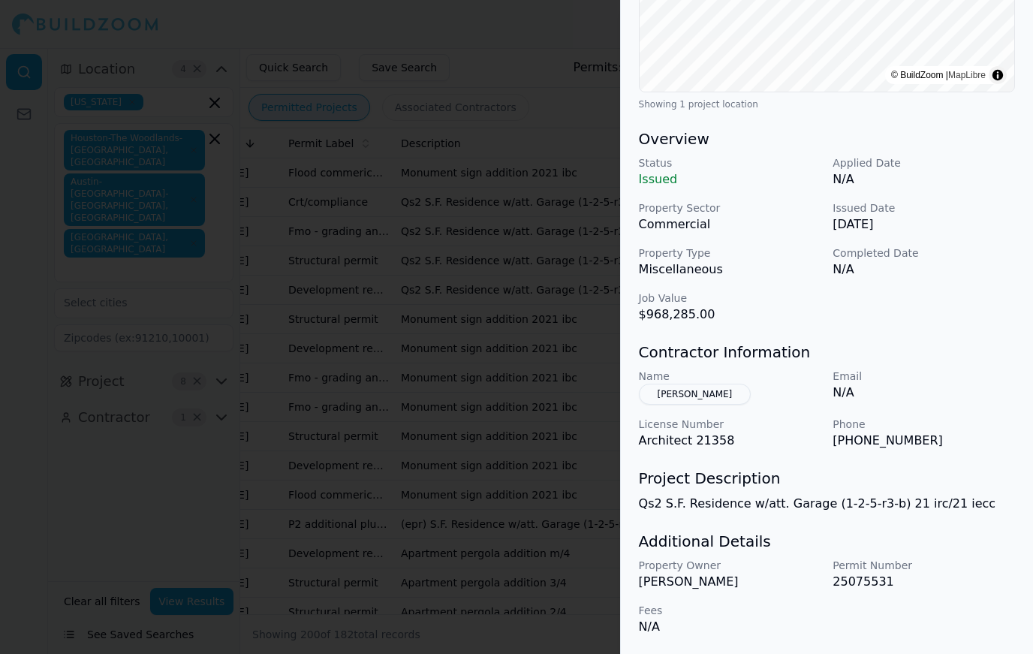
click at [514, 516] on div at bounding box center [516, 327] width 1033 height 654
